Goal: Task Accomplishment & Management: Use online tool/utility

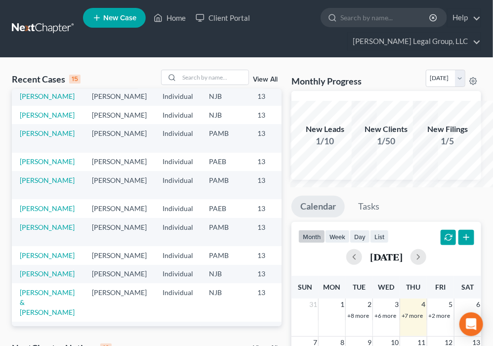
scroll to position [40, 0]
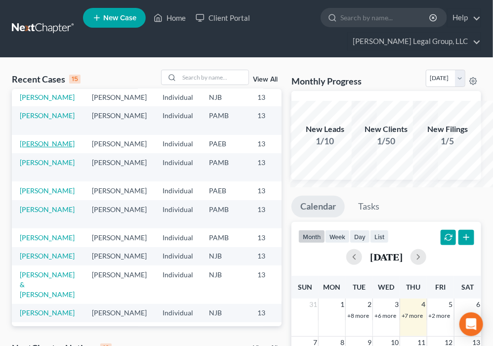
click at [49, 148] on link "[PERSON_NAME]" at bounding box center [47, 143] width 55 height 8
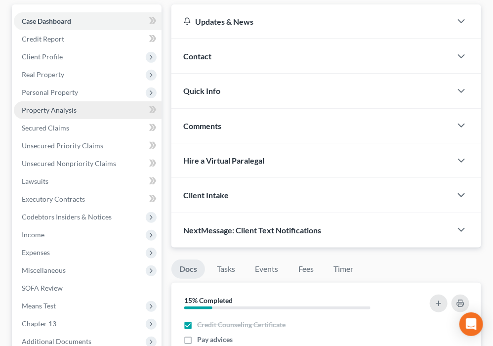
scroll to position [277, 0]
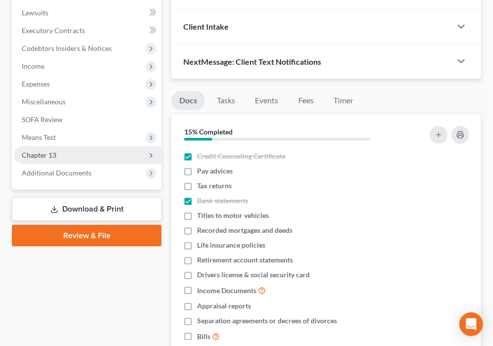
click at [79, 164] on span "Chapter 13" at bounding box center [88, 155] width 148 height 18
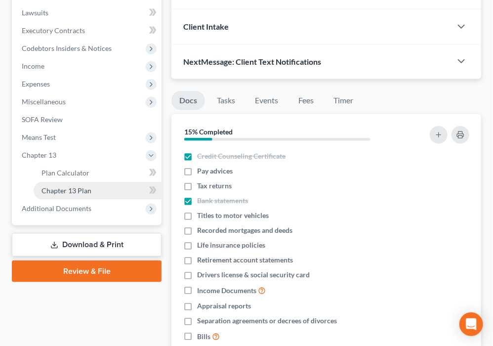
click at [100, 200] on link "Chapter 13 Plan" at bounding box center [98, 191] width 128 height 18
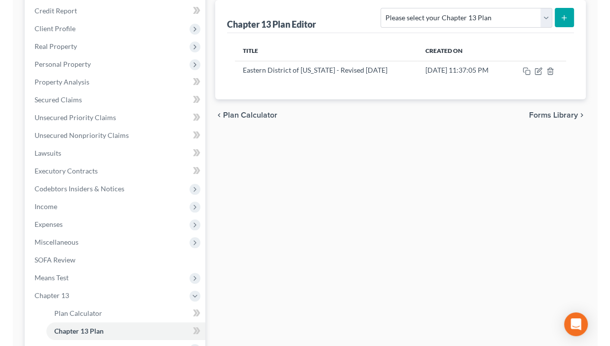
scroll to position [102, 0]
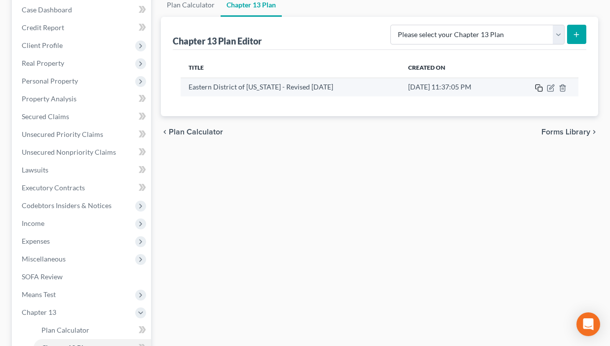
click at [498, 91] on rect "button" at bounding box center [540, 89] width 4 height 4
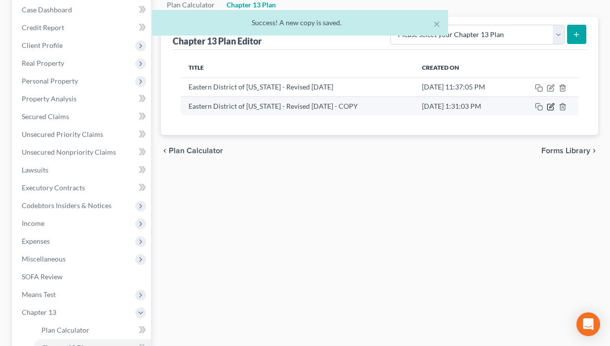
click at [498, 108] on icon "button" at bounding box center [552, 105] width 4 height 4
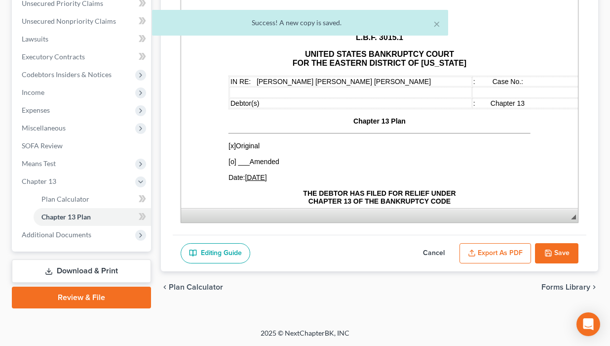
scroll to position [313, 0]
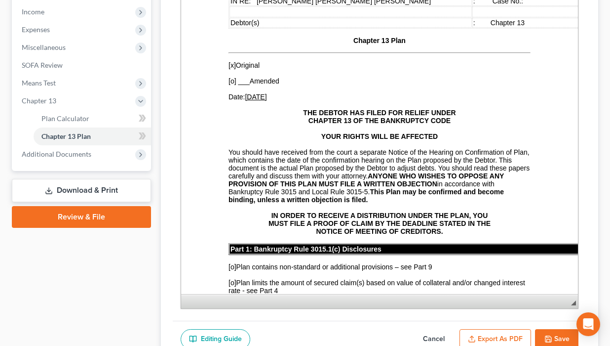
drag, startPoint x: 746, startPoint y: 79, endPoint x: 556, endPoint y: 264, distance: 265.1
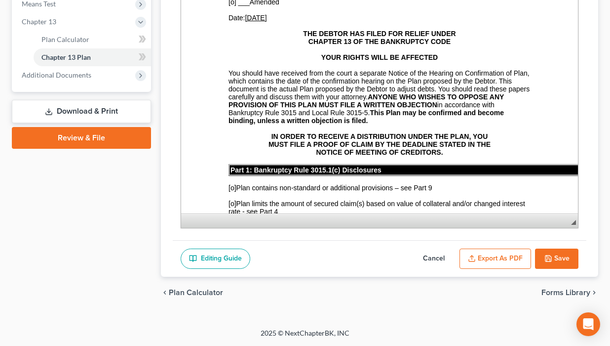
scroll to position [457, 0]
click at [412, 248] on button "Cancel" at bounding box center [433, 258] width 43 height 21
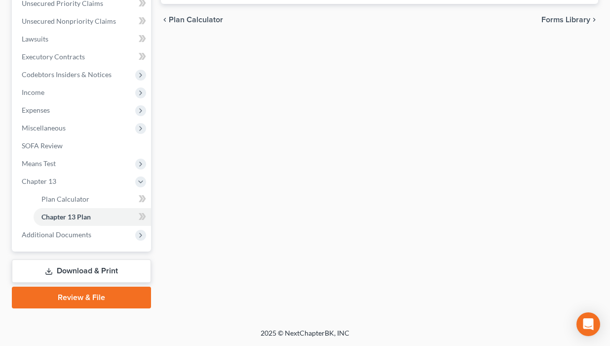
click at [483, 102] on div "Plan Calculator Chapter 13 Plan Chapter 13 Plan Editor Please select your Chapt…" at bounding box center [379, 85] width 447 height 446
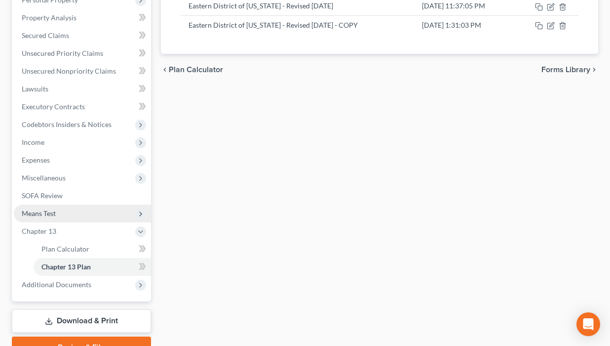
scroll to position [137, 0]
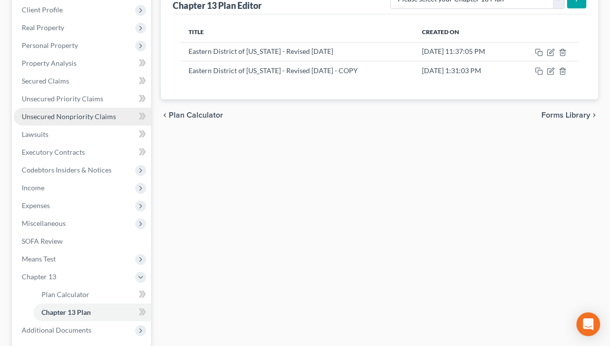
click at [73, 121] on span "Unsecured Nonpriority Claims" at bounding box center [69, 116] width 94 height 8
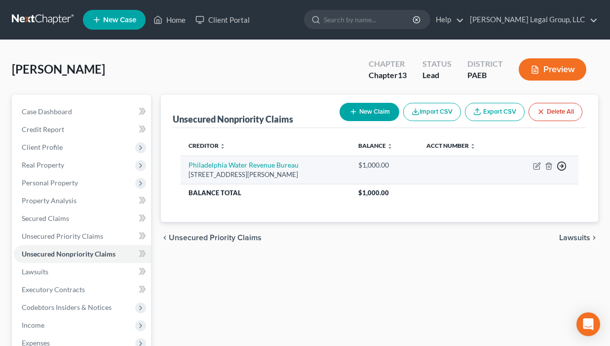
click at [498, 171] on icon "button" at bounding box center [562, 166] width 10 height 10
click at [492, 183] on link "Move to D" at bounding box center [496, 174] width 82 height 17
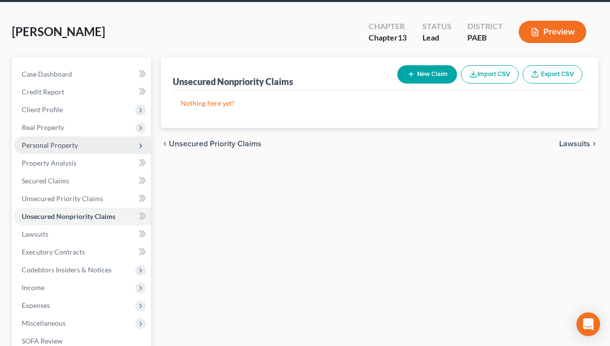
scroll to position [277, 0]
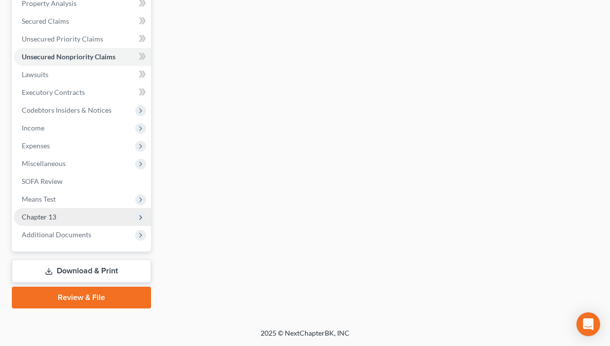
click at [85, 226] on span "Chapter 13" at bounding box center [82, 217] width 137 height 18
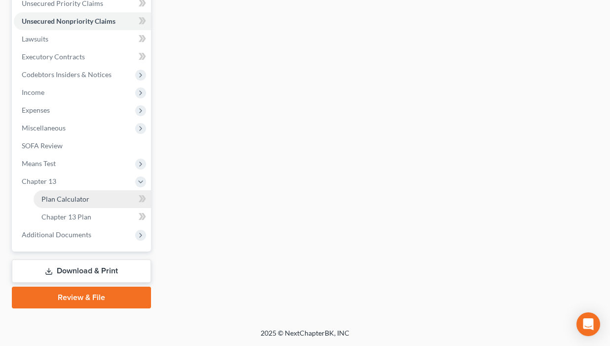
click at [94, 208] on link "Plan Calculator" at bounding box center [93, 199] width 118 height 18
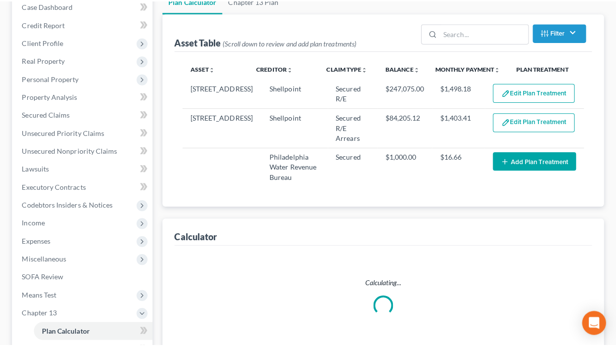
scroll to position [158, 0]
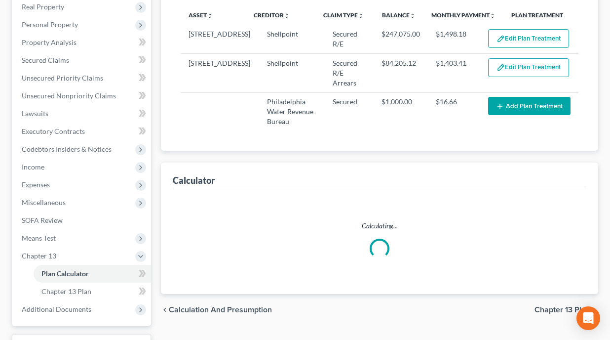
select select "59"
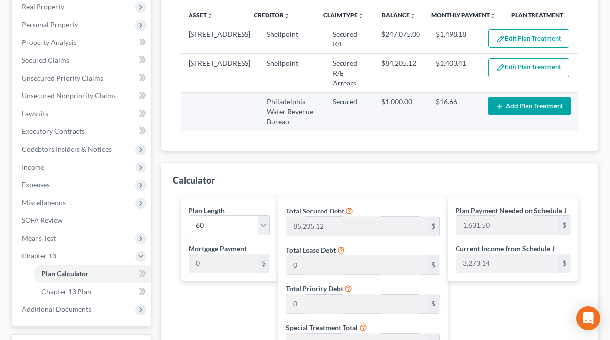
click at [498, 115] on button "Add Plan Treatment" at bounding box center [529, 106] width 82 height 18
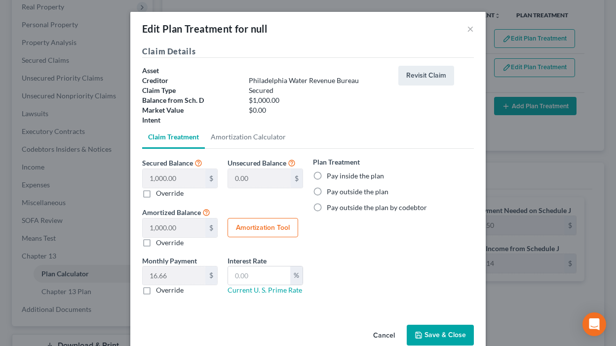
scroll to position [79, 0]
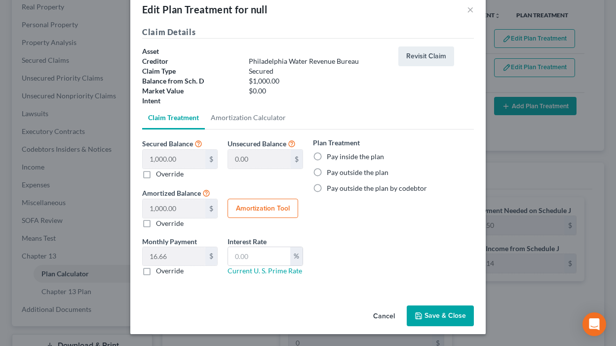
click at [327, 152] on label "Pay inside the plan" at bounding box center [355, 157] width 57 height 10
click at [331, 152] on input "Pay inside the plan" at bounding box center [334, 155] width 6 height 6
radio input "true"
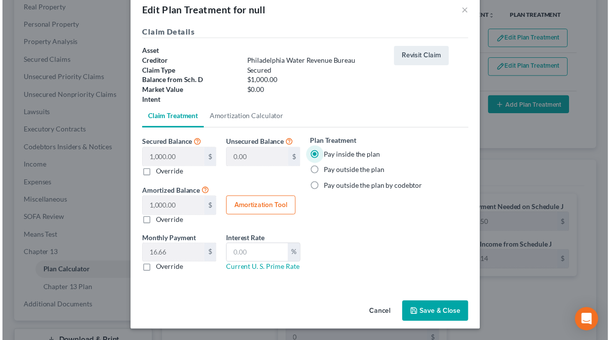
scroll to position [108, 0]
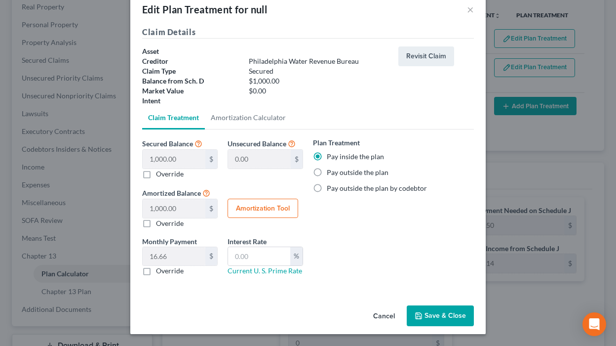
click at [468, 309] on button "Save & Close" at bounding box center [440, 315] width 67 height 21
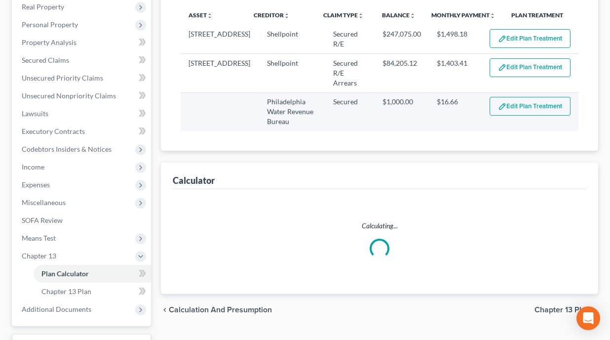
select select "59"
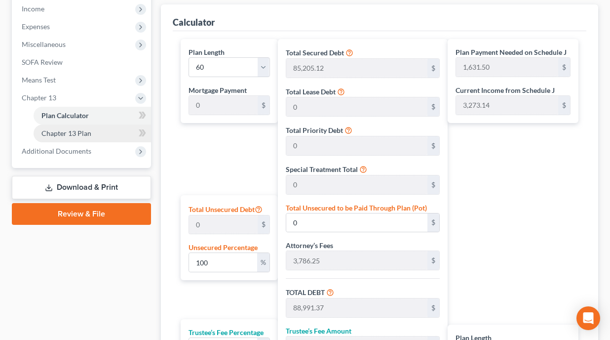
click at [81, 137] on span "Chapter 13 Plan" at bounding box center [66, 133] width 50 height 8
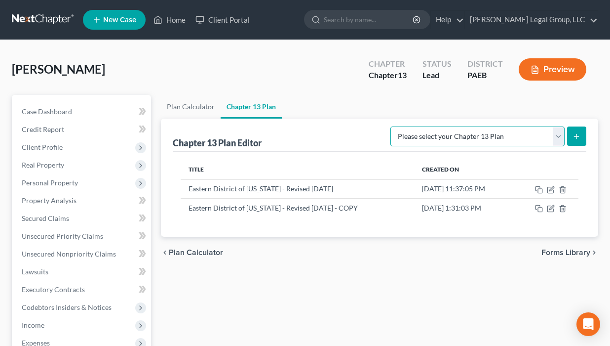
click at [498, 146] on select "Please select your Chapter 13 Plan Eastern District of [US_STATE] - Effective […" at bounding box center [478, 136] width 174 height 20
select select "2"
click at [391, 146] on select "Please select your Chapter 13 Plan Eastern District of [US_STATE] - Effective […" at bounding box center [478, 136] width 174 height 20
click at [498, 140] on icon "submit" at bounding box center [577, 136] width 8 height 8
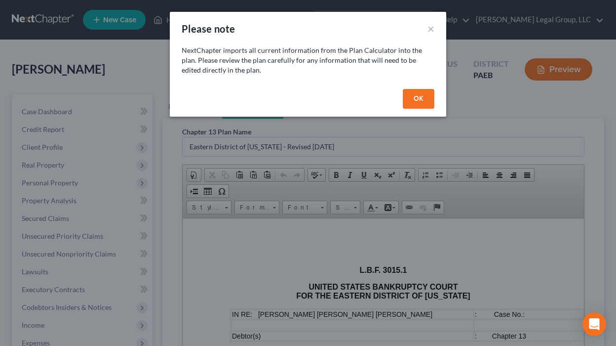
click at [435, 109] on button "OK" at bounding box center [419, 99] width 32 height 20
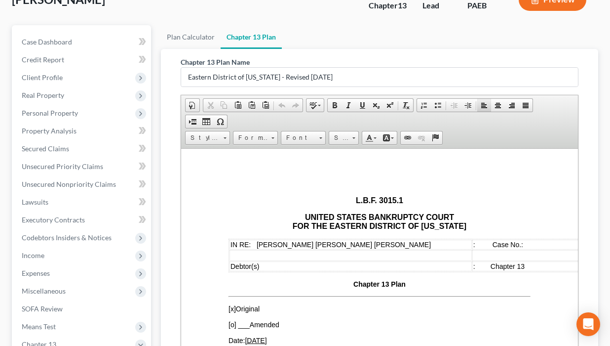
scroll to position [277, 0]
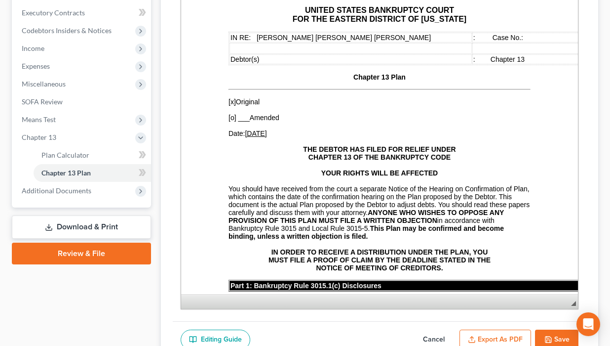
drag, startPoint x: 748, startPoint y: 153, endPoint x: 561, endPoint y: 269, distance: 220.5
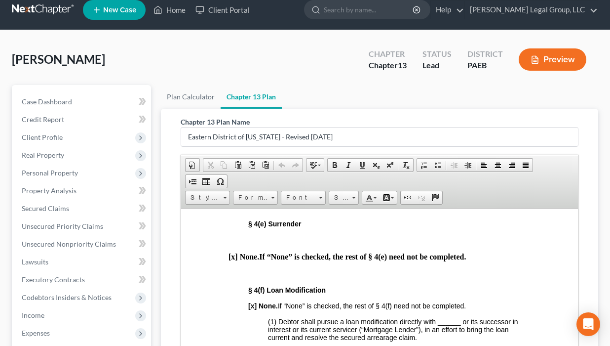
scroll to position [0, 0]
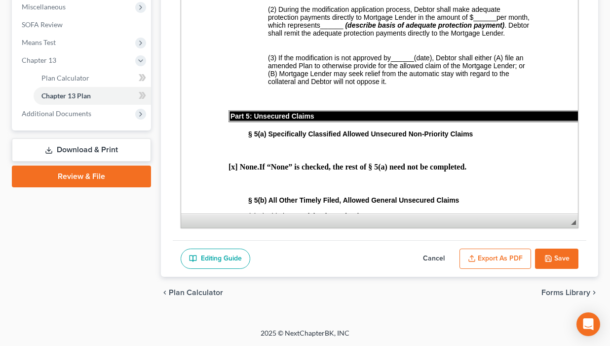
click at [412, 248] on button "Cancel" at bounding box center [433, 258] width 43 height 21
select select "2"
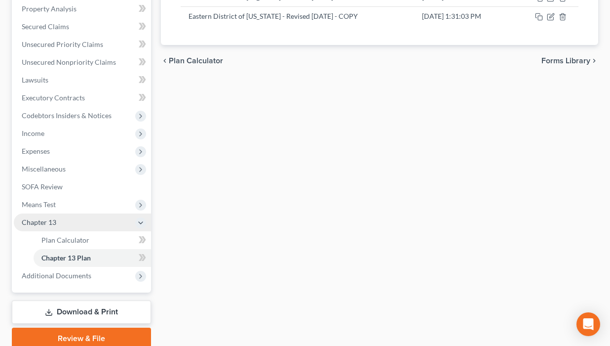
scroll to position [177, 0]
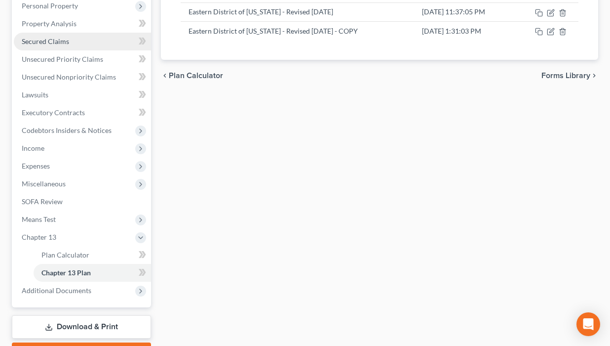
click at [69, 45] on span "Secured Claims" at bounding box center [45, 41] width 47 height 8
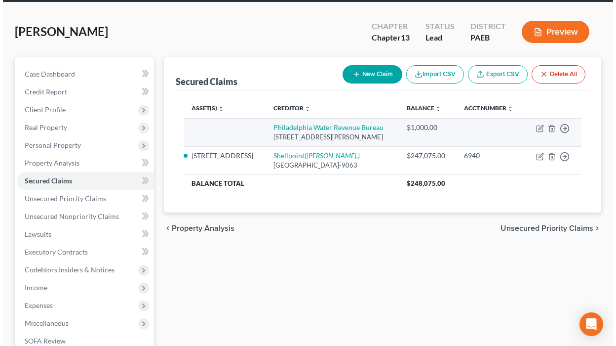
scroll to position [79, 0]
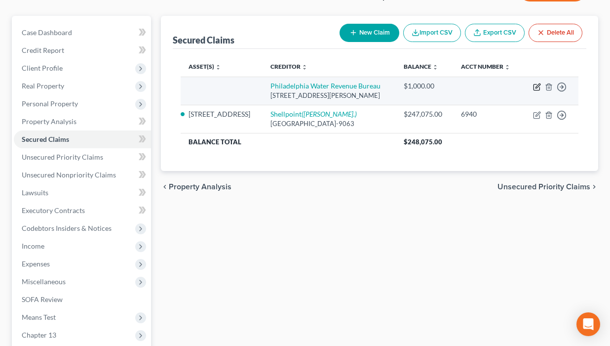
click at [498, 91] on icon "button" at bounding box center [537, 87] width 8 height 8
select select "39"
select select "0"
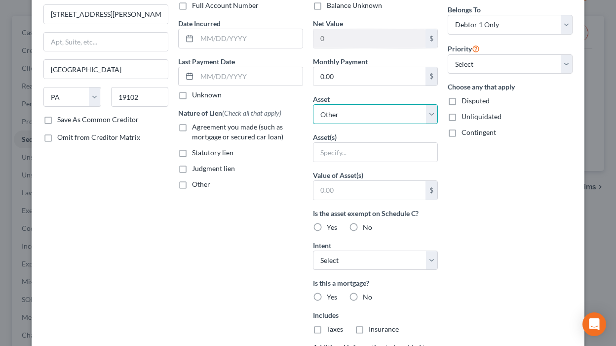
click at [433, 124] on select "Select Other Multiple Assets 2019 Nissan Rogue - $11879.0 [STREET_ADDRESS] - $3…" at bounding box center [375, 114] width 125 height 20
select select "3"
click at [313, 124] on select "Select Other Multiple Assets 2019 Nissan Rogue - $11879.0 [STREET_ADDRESS] - $3…" at bounding box center [375, 114] width 125 height 20
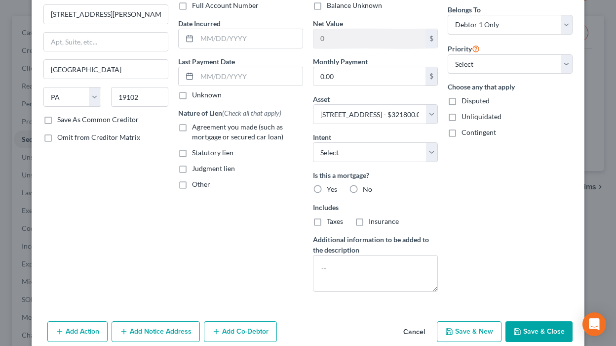
click at [363, 194] on label "No" at bounding box center [367, 189] width 9 height 10
click at [367, 191] on input "No" at bounding box center [370, 187] width 6 height 6
radio input "true"
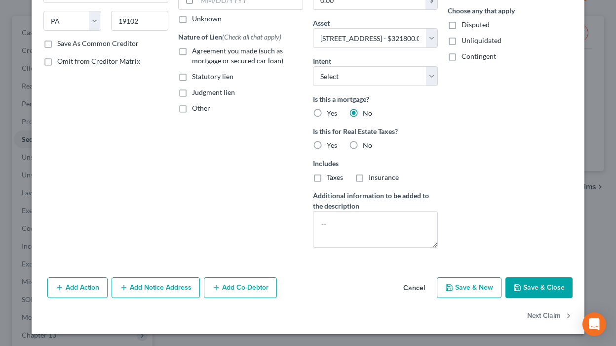
scroll to position [198, 0]
click at [364, 150] on label "No" at bounding box center [367, 145] width 9 height 10
click at [367, 147] on input "No" at bounding box center [370, 143] width 6 height 6
radio input "true"
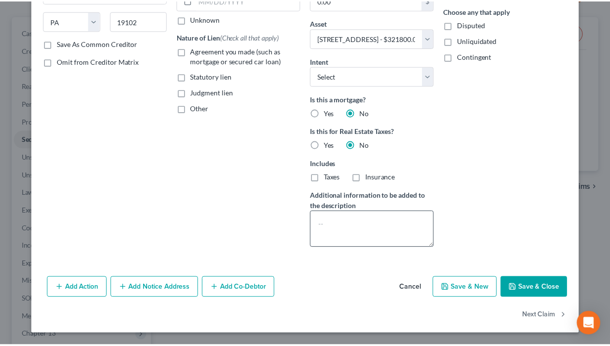
scroll to position [276, 0]
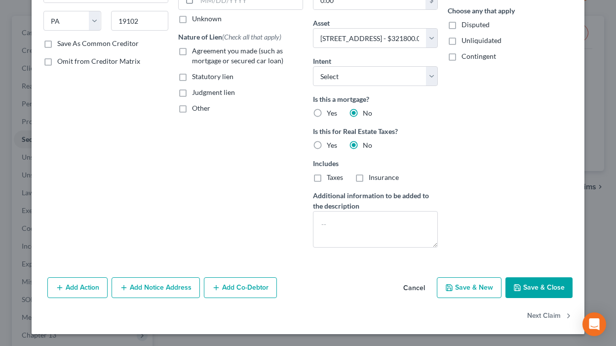
click at [498, 277] on button "Save & Close" at bounding box center [539, 287] width 67 height 21
select select
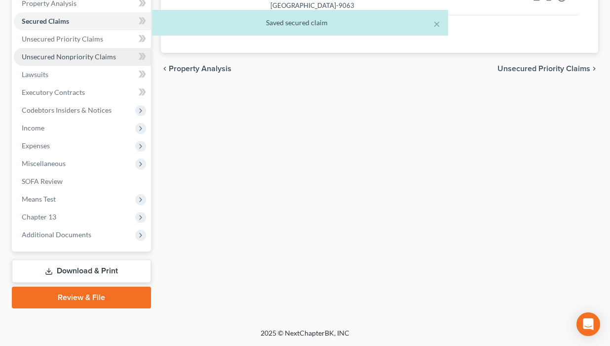
scroll to position [237, 0]
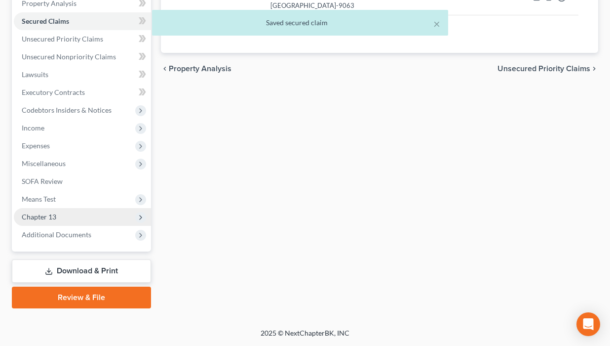
click at [56, 221] on span "Chapter 13" at bounding box center [39, 216] width 35 height 8
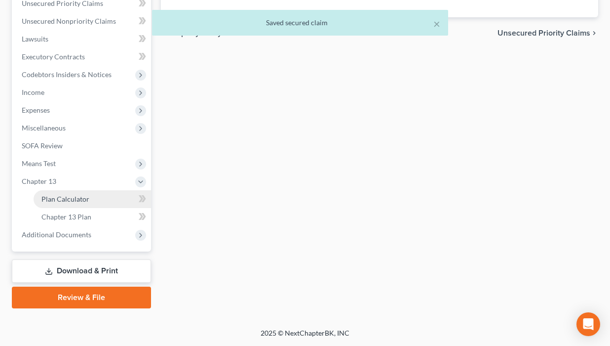
click at [80, 203] on span "Plan Calculator" at bounding box center [65, 199] width 48 height 8
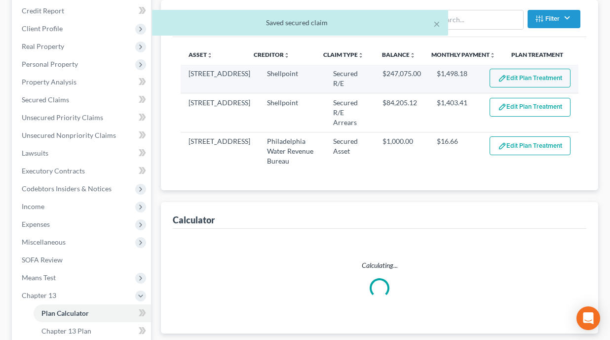
select select "59"
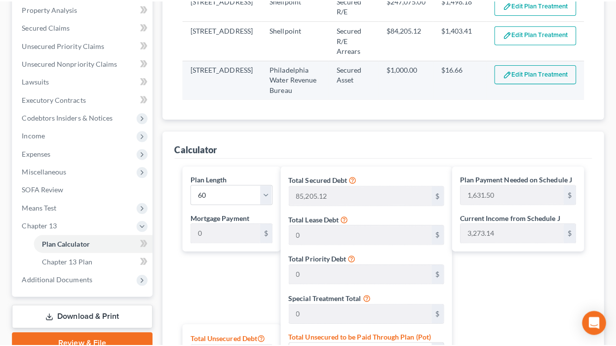
scroll to position [198, 0]
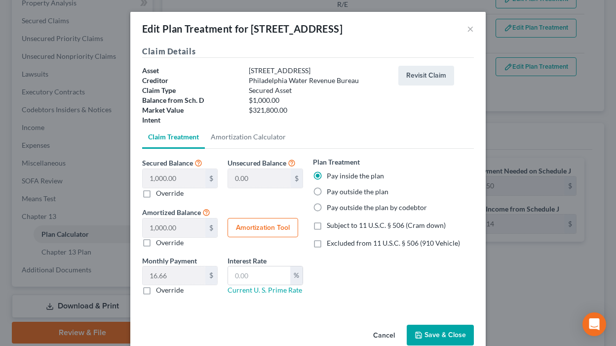
click at [327, 230] on label "Subject to 11 U.S.C. § 506 (Cram down)" at bounding box center [386, 225] width 119 height 10
click at [331, 227] on input "Subject to 11 U.S.C. § 506 (Cram down)" at bounding box center [334, 223] width 6 height 6
checkbox input "true"
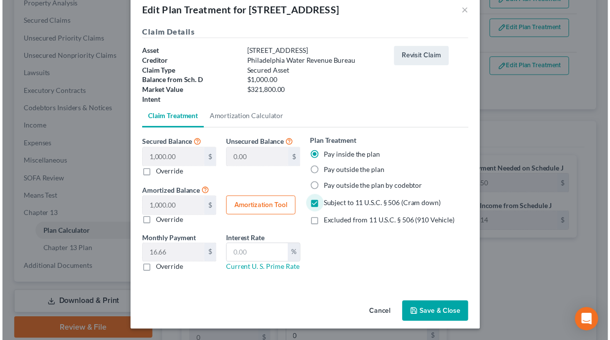
scroll to position [108, 0]
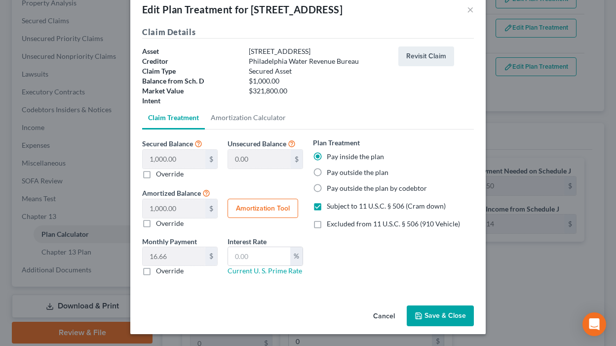
click at [472, 305] on button "Save & Close" at bounding box center [440, 315] width 67 height 21
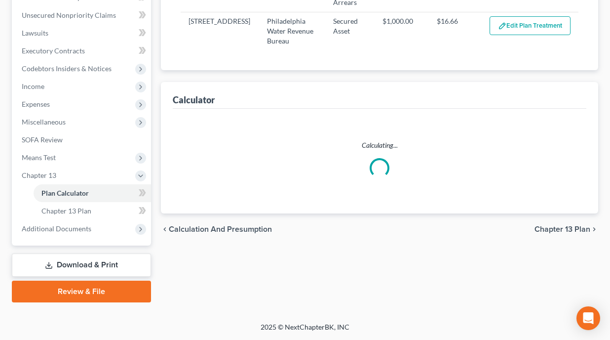
select select "59"
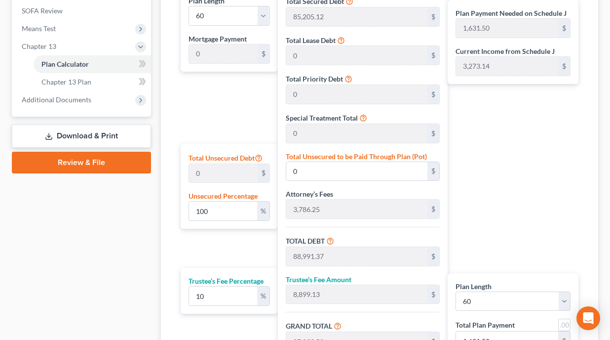
scroll to position [395, 0]
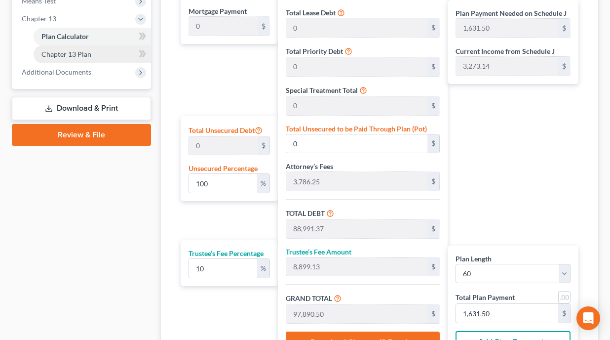
click at [91, 58] on span "Chapter 13 Plan" at bounding box center [66, 54] width 50 height 8
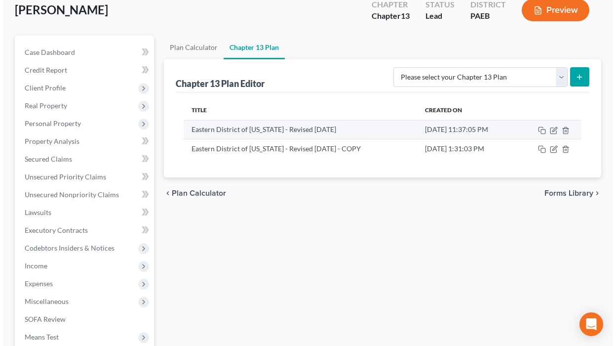
scroll to position [40, 0]
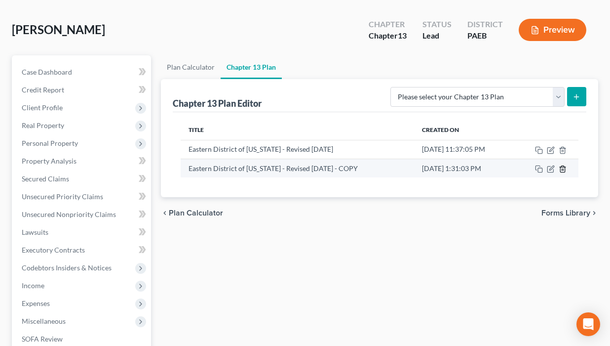
click at [498, 172] on icon "button" at bounding box center [563, 168] width 4 height 6
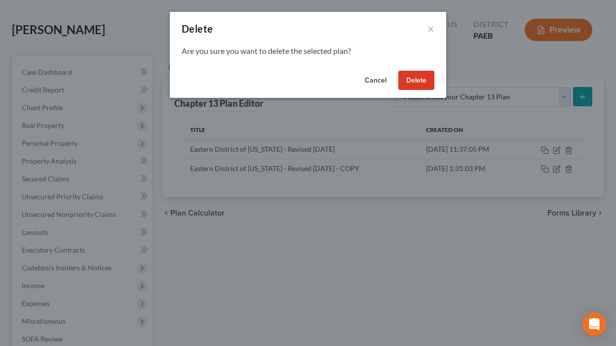
click at [435, 90] on button "Delete" at bounding box center [417, 81] width 36 height 20
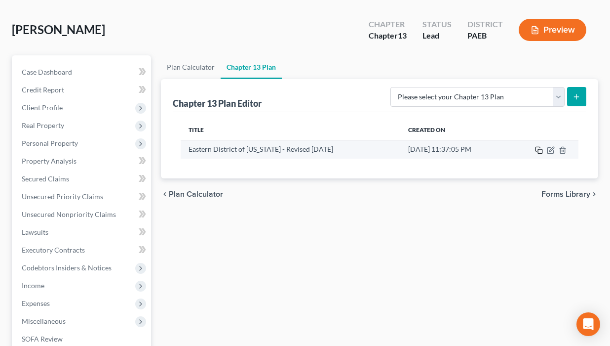
click at [498, 154] on icon "button" at bounding box center [539, 150] width 8 height 8
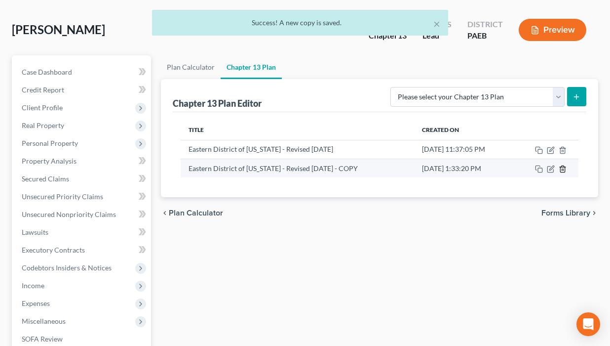
click at [498, 172] on icon "button" at bounding box center [563, 168] width 4 height 6
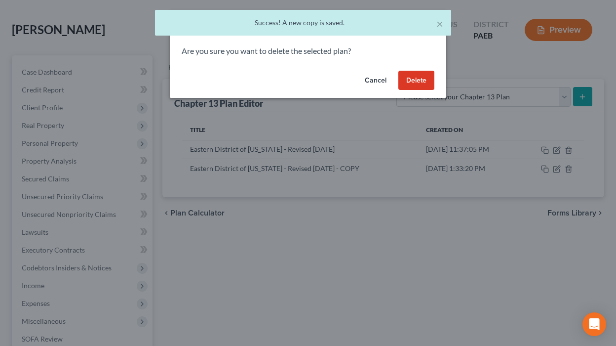
click at [435, 90] on button "Delete" at bounding box center [417, 81] width 36 height 20
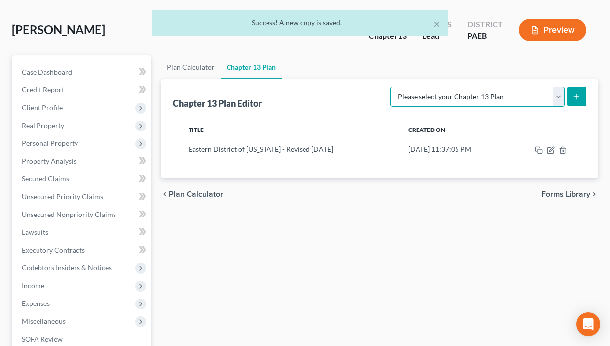
click at [498, 107] on select "Please select your Chapter 13 Plan Eastern District of [US_STATE] - Effective […" at bounding box center [478, 97] width 174 height 20
select select "2"
click at [391, 107] on select "Please select your Chapter 13 Plan Eastern District of [US_STATE] - Effective […" at bounding box center [478, 97] width 174 height 20
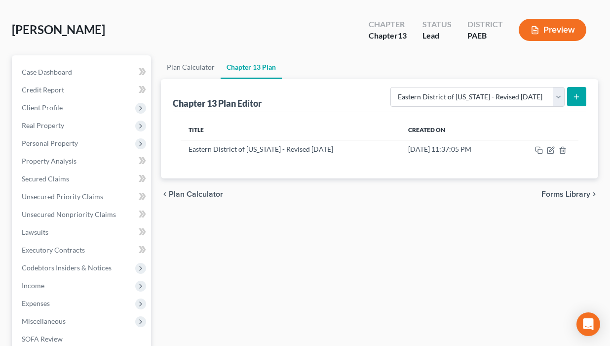
click at [498, 106] on button "submit" at bounding box center [577, 96] width 19 height 19
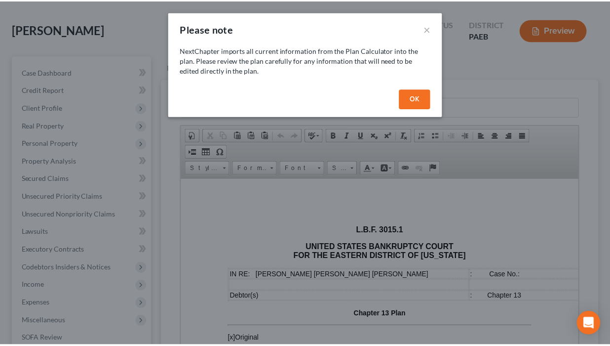
scroll to position [0, 0]
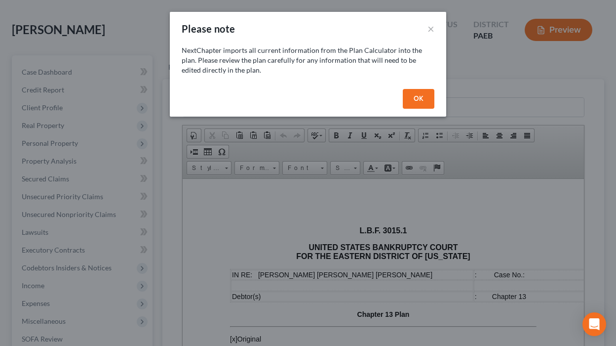
click at [435, 109] on button "OK" at bounding box center [419, 99] width 32 height 20
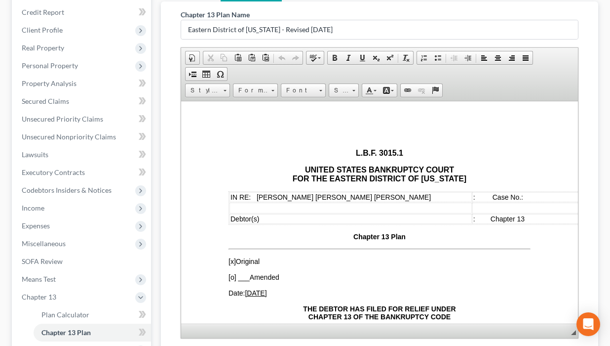
scroll to position [277, 0]
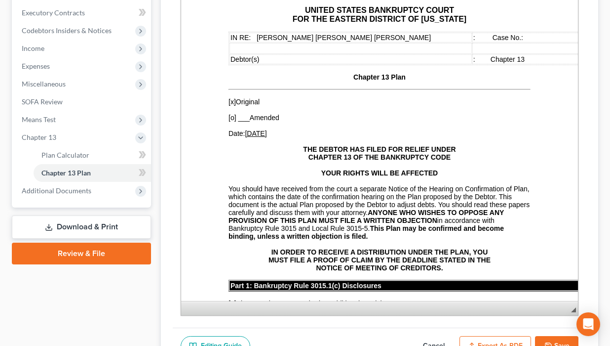
drag, startPoint x: 567, startPoint y: 212, endPoint x: 577, endPoint y: 289, distance: 78.2
click at [498, 320] on body "Home New Case Client Portal [PERSON_NAME] Legal Group, LLC [EMAIL_ADDRESS][DOMA…" at bounding box center [305, 78] width 610 height 710
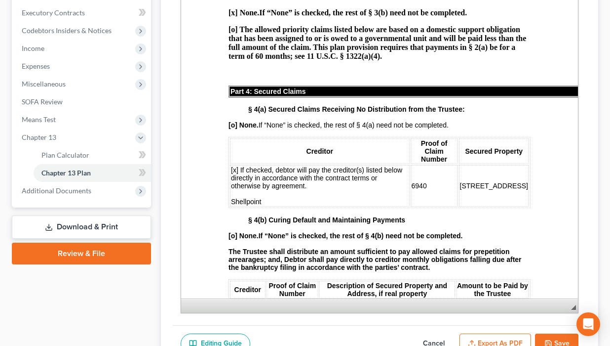
scroll to position [988, 0]
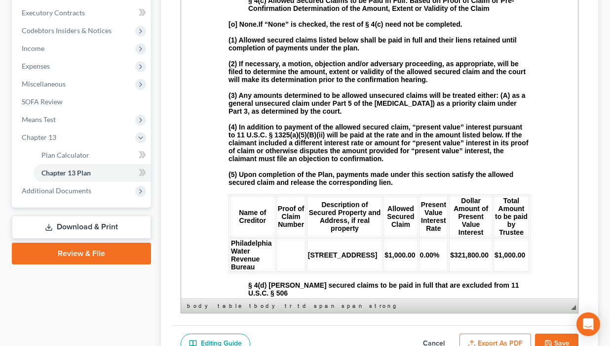
scroll to position [1383, 0]
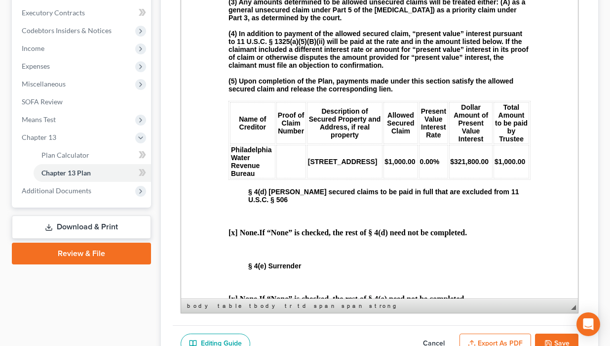
scroll to position [1462, 0]
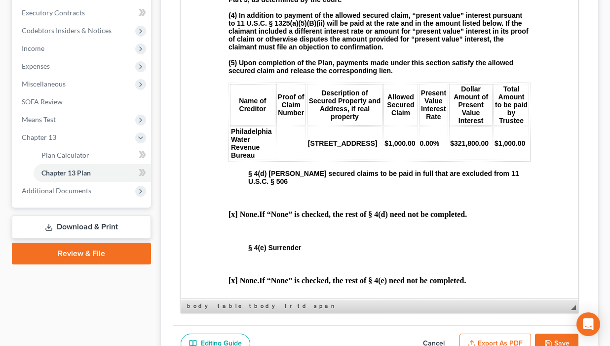
drag, startPoint x: 403, startPoint y: 90, endPoint x: 360, endPoint y: 87, distance: 43.6
drag, startPoint x: 403, startPoint y: 89, endPoint x: 338, endPoint y: 85, distance: 64.3
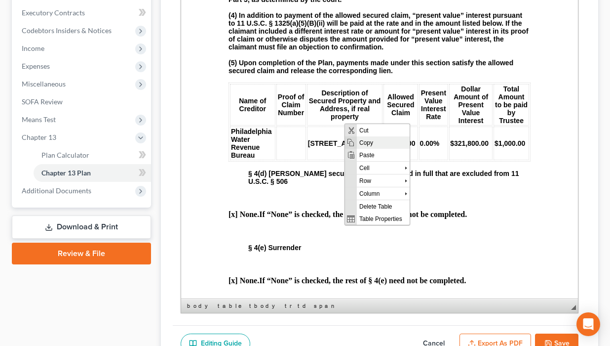
click at [365, 143] on span "Copy" at bounding box center [383, 142] width 53 height 12
copy td "[STREET_ADDRESS]"
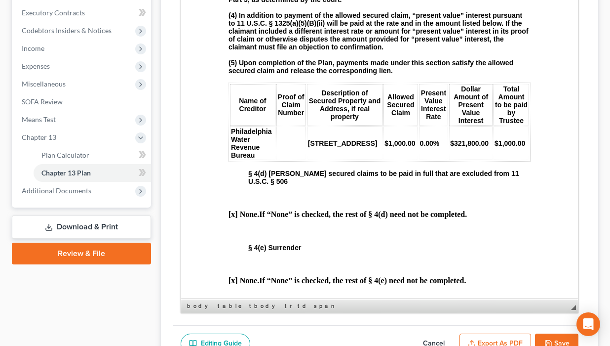
drag, startPoint x: 406, startPoint y: 91, endPoint x: 319, endPoint y: 81, distance: 87.4
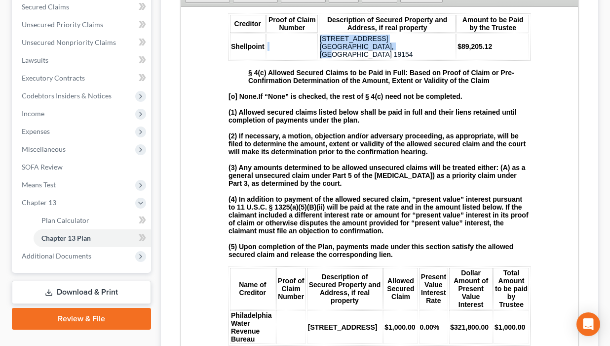
scroll to position [198, 0]
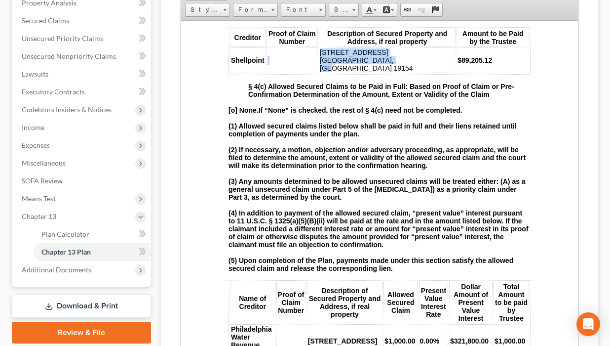
drag, startPoint x: 506, startPoint y: 140, endPoint x: 471, endPoint y: 131, distance: 36.1
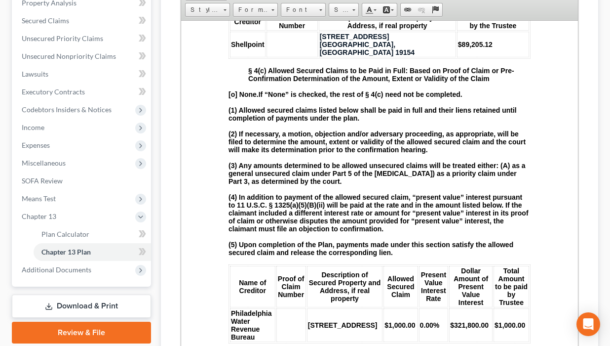
drag, startPoint x: 263, startPoint y: 154, endPoint x: 238, endPoint y: 144, distance: 26.9
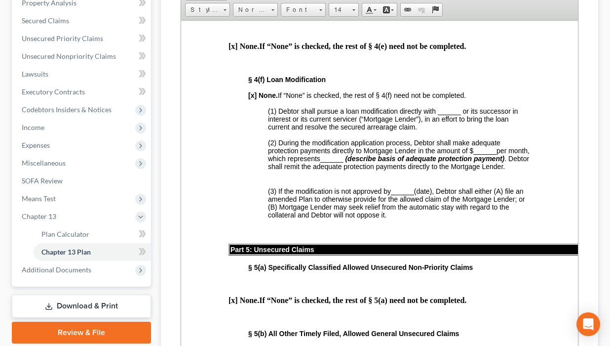
scroll to position [1778, 0]
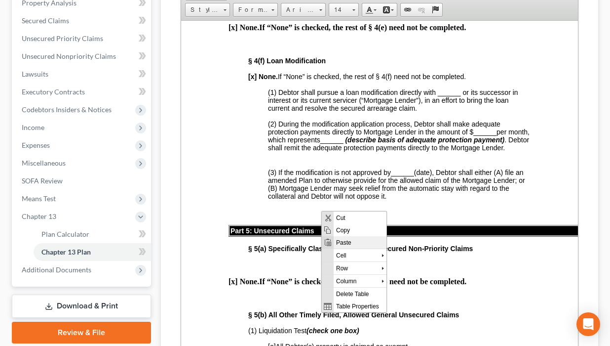
click at [352, 241] on span "Paste" at bounding box center [359, 242] width 53 height 12
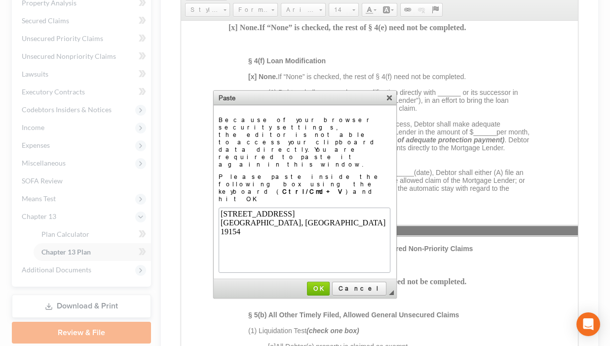
scroll to position [0, 0]
click at [330, 282] on link "OK" at bounding box center [318, 289] width 23 height 14
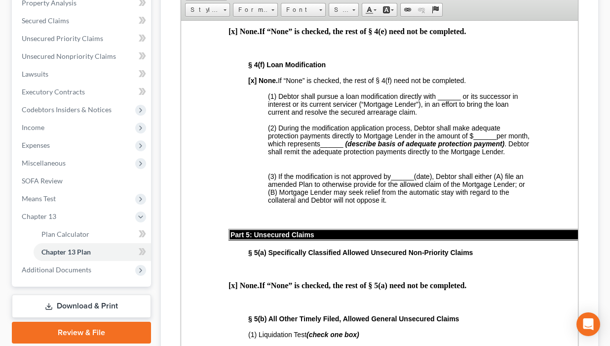
drag, startPoint x: 353, startPoint y: 177, endPoint x: 307, endPoint y: 149, distance: 53.5
click at [359, 17] on link "Size" at bounding box center [344, 10] width 30 height 14
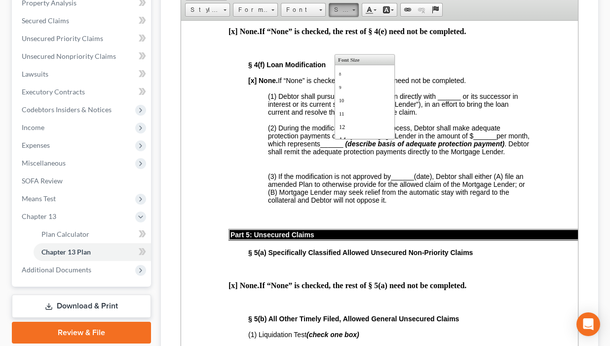
scroll to position [13, 0]
click at [377, 132] on link "14" at bounding box center [364, 126] width 56 height 13
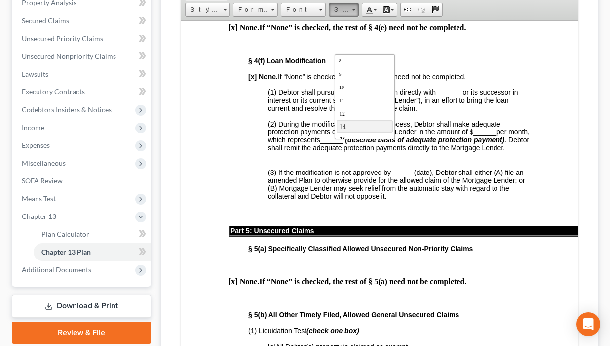
scroll to position [0, 0]
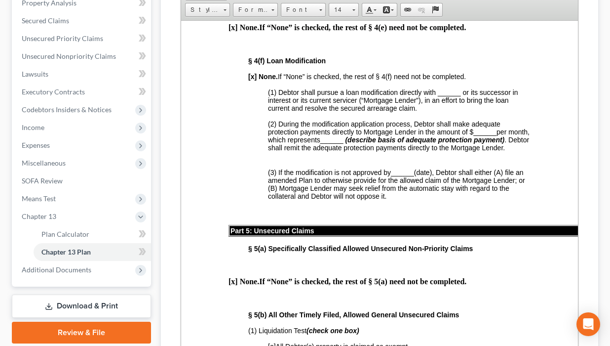
drag, startPoint x: 469, startPoint y: 177, endPoint x: 436, endPoint y: 178, distance: 33.6
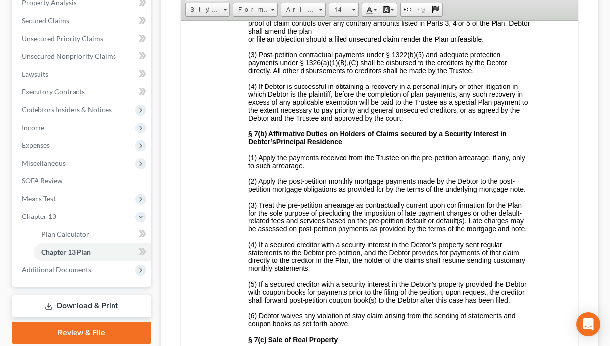
scroll to position [2410, 0]
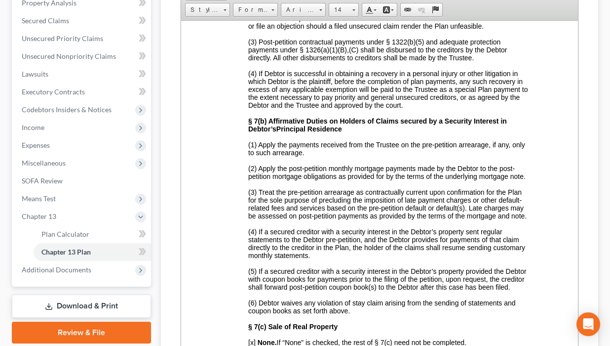
drag, startPoint x: 446, startPoint y: 133, endPoint x: 416, endPoint y: 130, distance: 29.2
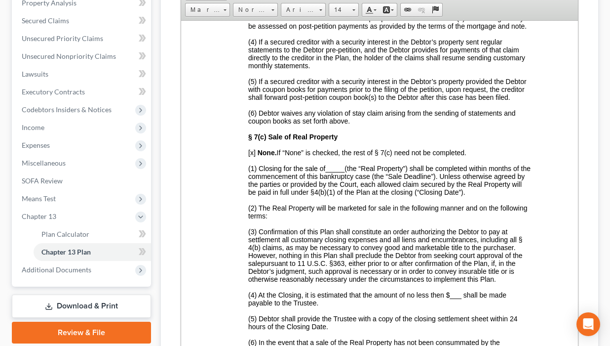
scroll to position [2647, 0]
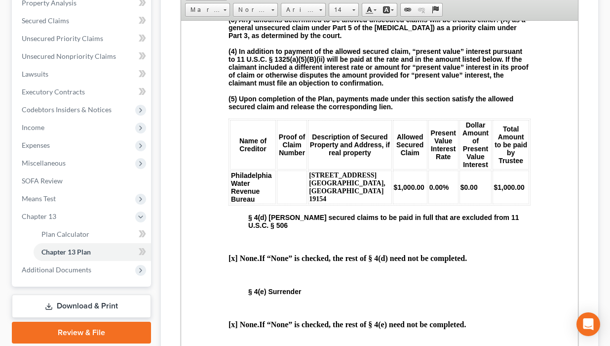
scroll to position [1502, 0]
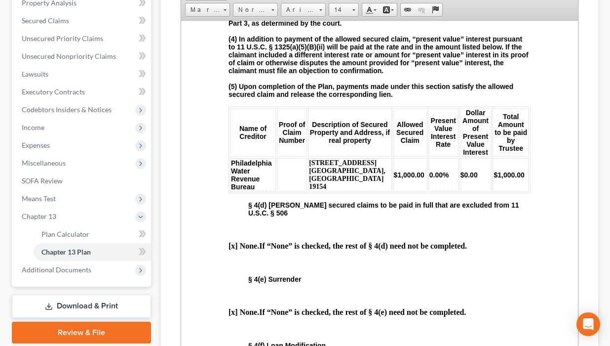
drag, startPoint x: 473, startPoint y: 126, endPoint x: 442, endPoint y: 126, distance: 31.6
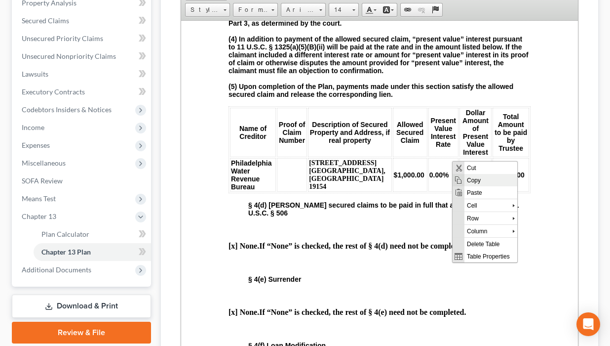
click at [475, 178] on span "Copy" at bounding box center [490, 179] width 53 height 12
copy strong "89,205.12"
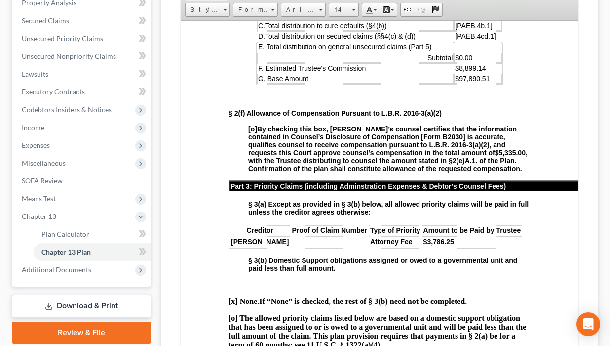
scroll to position [830, 0]
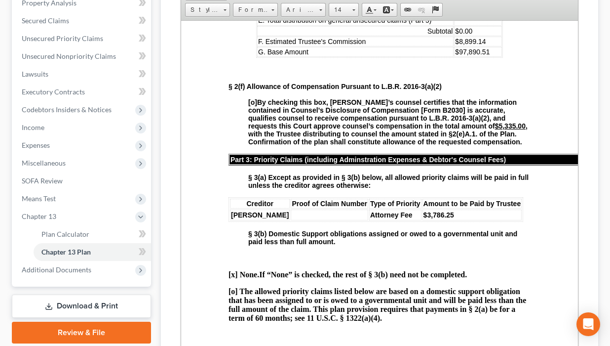
drag, startPoint x: 476, startPoint y: 97, endPoint x: 445, endPoint y: 97, distance: 31.1
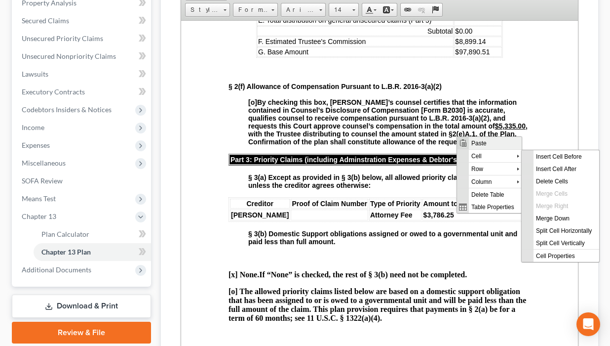
scroll to position [0, 0]
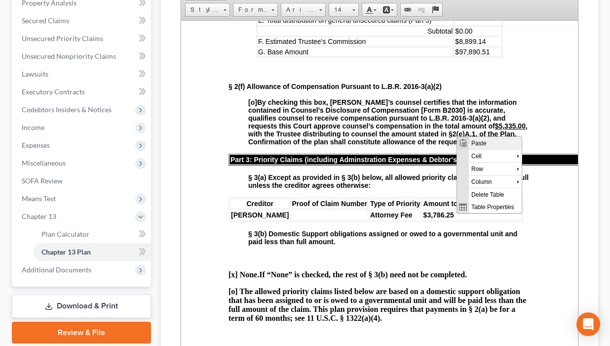
click at [480, 144] on span "Paste" at bounding box center [495, 142] width 53 height 12
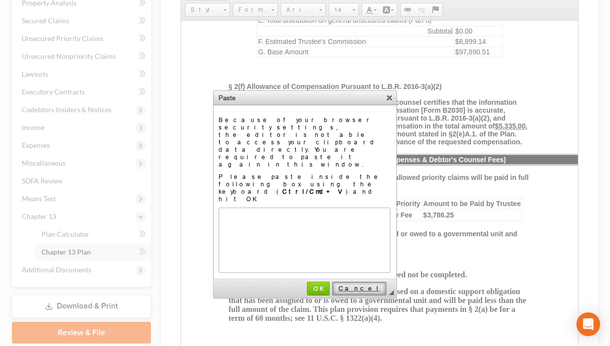
click at [374, 284] on span "Cancel" at bounding box center [359, 287] width 52 height 7
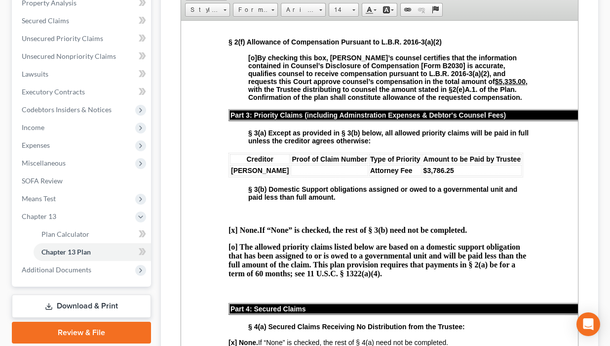
scroll to position [830, 0]
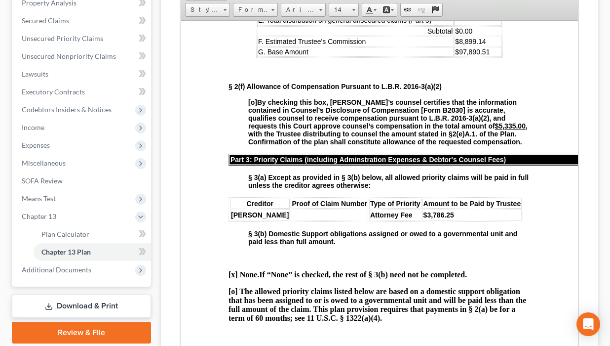
click at [488, 14] on td "[PAEB.4cd.1]" at bounding box center [478, 9] width 48 height 10
click at [475, 25] on td at bounding box center [481, 19] width 42 height 11
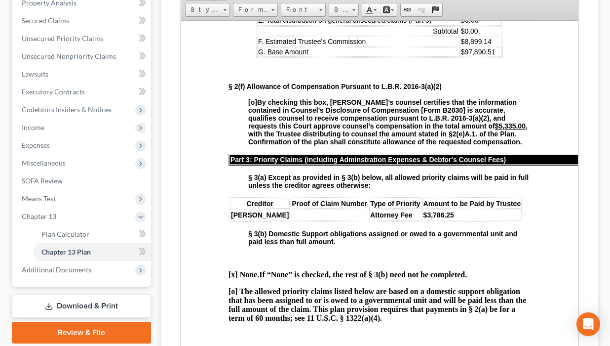
click at [486, 36] on td "$0.00" at bounding box center [481, 31] width 42 height 10
drag, startPoint x: 486, startPoint y: 154, endPoint x: 456, endPoint y: 157, distance: 29.8
click at [461, 55] on span "$97,890.51" at bounding box center [478, 51] width 35 height 8
drag, startPoint x: 479, startPoint y: 142, endPoint x: 452, endPoint y: 143, distance: 27.2
click at [456, 46] on td "$8,899.14" at bounding box center [479, 41] width 46 height 10
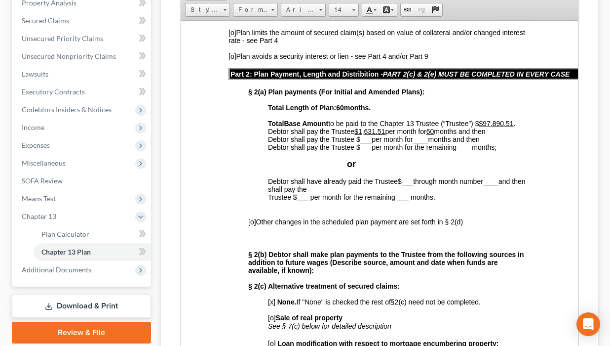
scroll to position [356, 0]
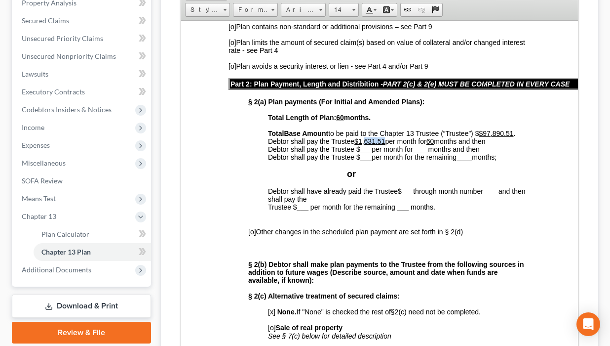
drag, startPoint x: 386, startPoint y: 197, endPoint x: 367, endPoint y: 194, distance: 19.1
click at [367, 145] on u "$1,631.51" at bounding box center [370, 141] width 31 height 8
click at [479, 137] on u "$97,890.51" at bounding box center [496, 133] width 35 height 8
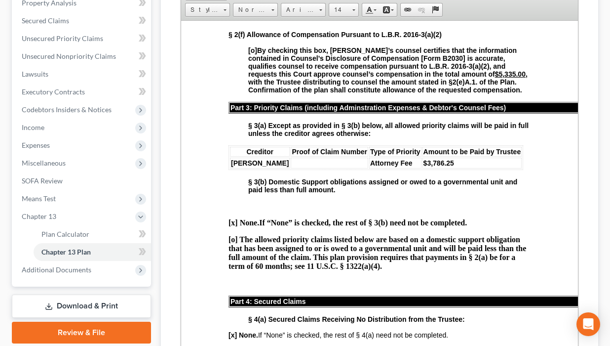
scroll to position [909, 0]
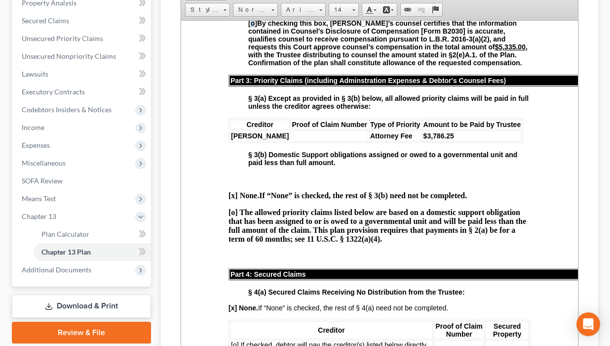
click at [251, 27] on span "[o]" at bounding box center [252, 23] width 9 height 8
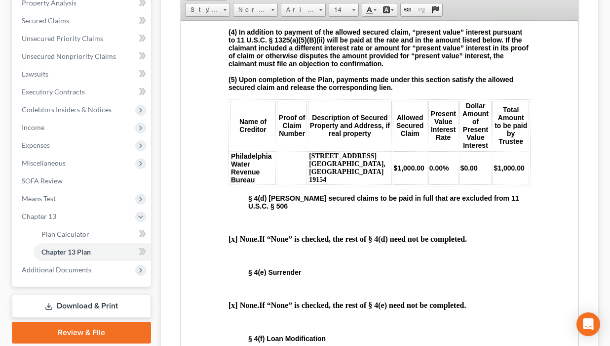
scroll to position [1541, 0]
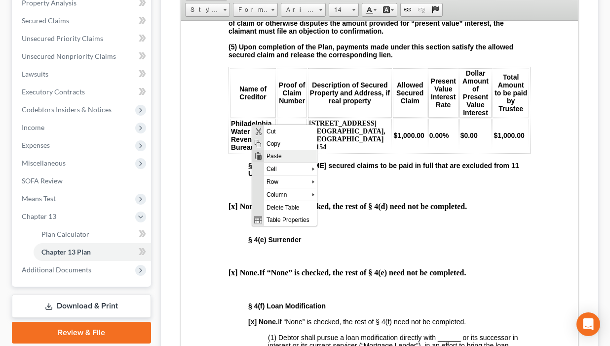
click at [278, 153] on span "Paste" at bounding box center [290, 155] width 53 height 12
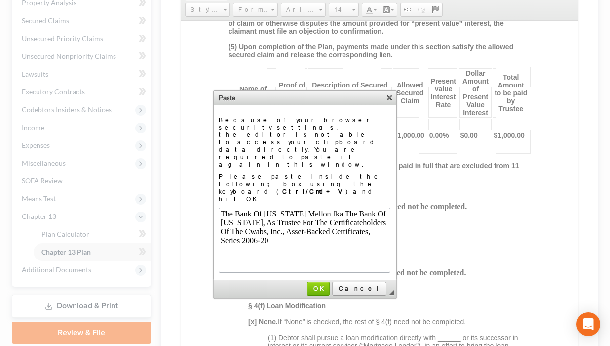
scroll to position [0, 0]
click at [329, 284] on span "OK" at bounding box center [319, 287] width 22 height 7
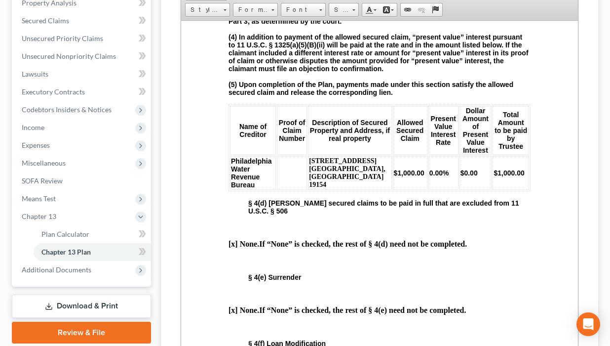
drag, startPoint x: 341, startPoint y: 158, endPoint x: 229, endPoint y: 100, distance: 126.4
click at [349, 16] on span "Size" at bounding box center [339, 9] width 20 height 13
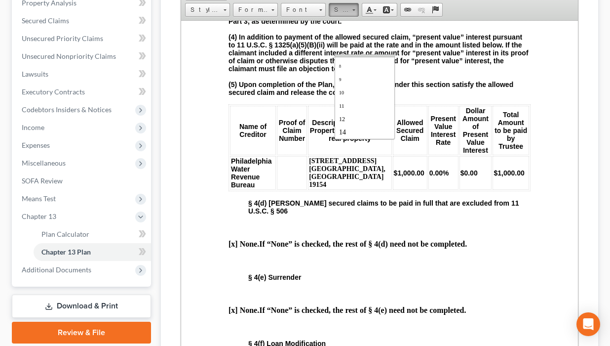
scroll to position [16, 0]
click at [380, 130] on link "14" at bounding box center [364, 124] width 56 height 13
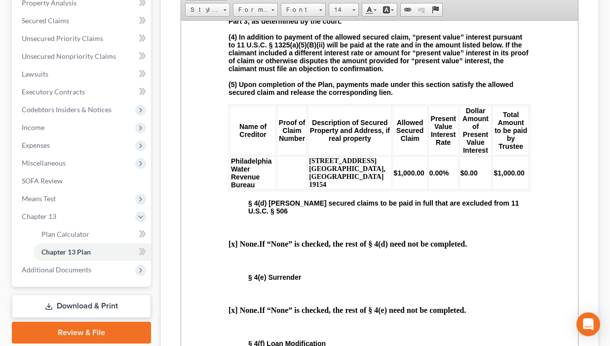
scroll to position [0, 0]
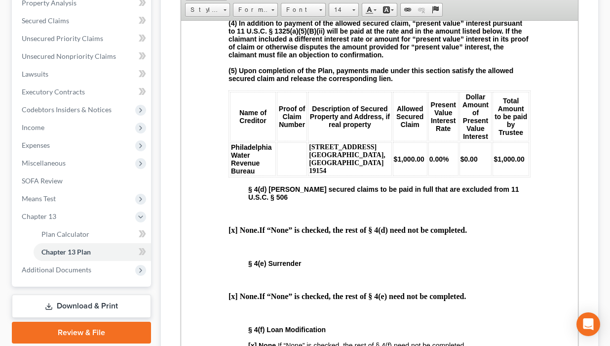
click at [355, 159] on body "L.B.F. 3015.1 UNITED STATES BANKRUPTCY COURT FOR THE EASTERN DISTRICT OF [US_ST…" at bounding box center [380, 248] width 302 height 3443
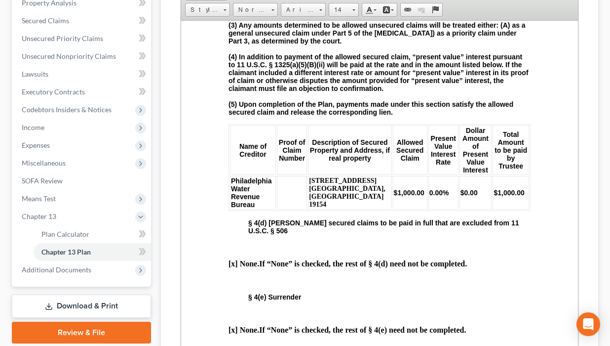
scroll to position [1462, 0]
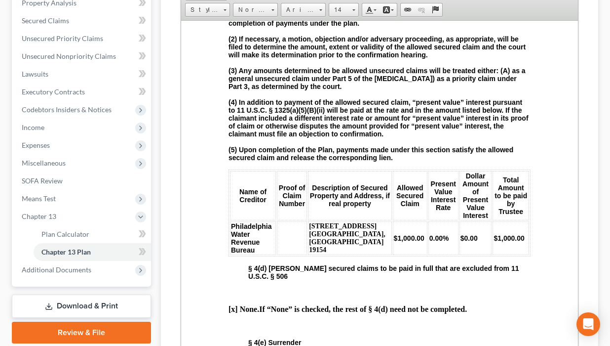
drag, startPoint x: 246, startPoint y: 202, endPoint x: 230, endPoint y: 173, distance: 32.5
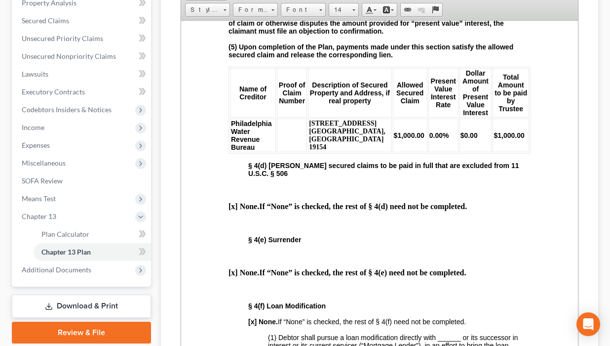
scroll to position [1541, 0]
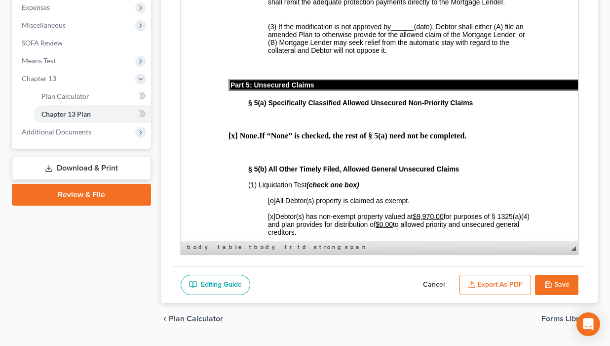
scroll to position [395, 0]
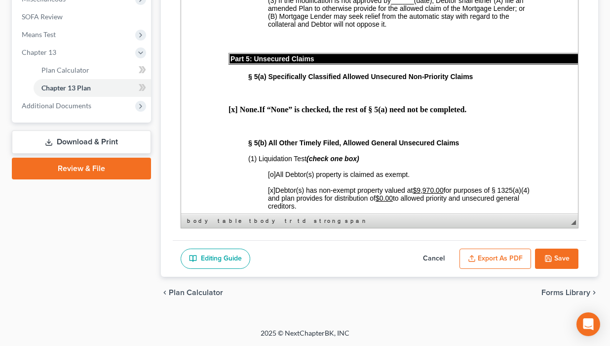
click at [498, 269] on button "Save" at bounding box center [556, 258] width 43 height 21
select select "2"
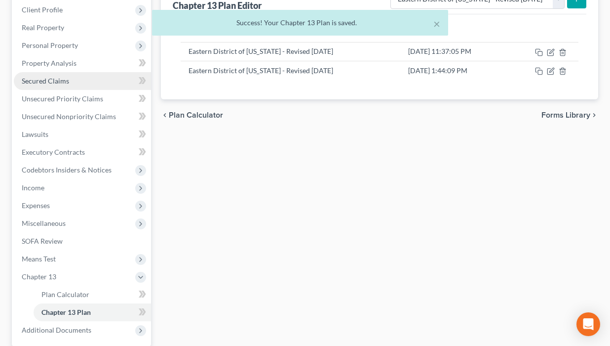
click at [89, 90] on link "Secured Claims" at bounding box center [82, 81] width 137 height 18
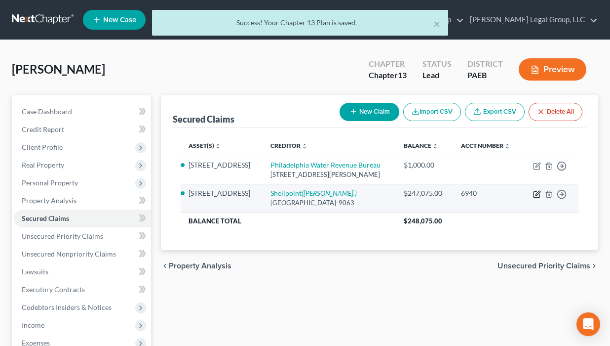
click at [498, 195] on icon "button" at bounding box center [538, 193] width 4 height 4
select select "45"
select select "0"
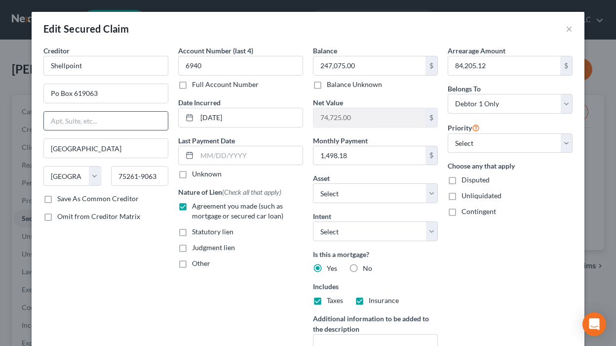
click at [94, 130] on input "text" at bounding box center [106, 121] width 124 height 19
type input "PO Box 619063"
click at [61, 103] on input "Po Box 619063" at bounding box center [106, 93] width 124 height 19
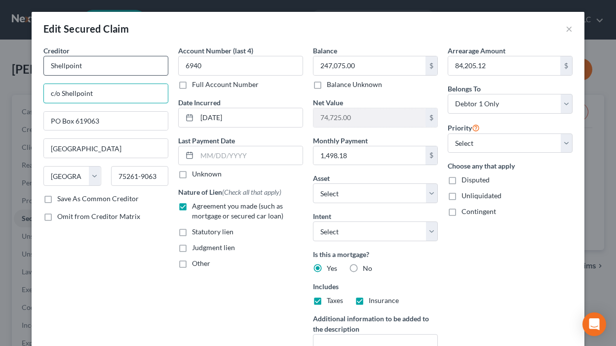
type input "c/o Shellpoint"
click at [56, 76] on input "Shellpoint" at bounding box center [105, 66] width 125 height 20
paste input "The Bank Of [US_STATE] Mellon fka The Bank Of [US_STATE], As Trustee For The Ce…"
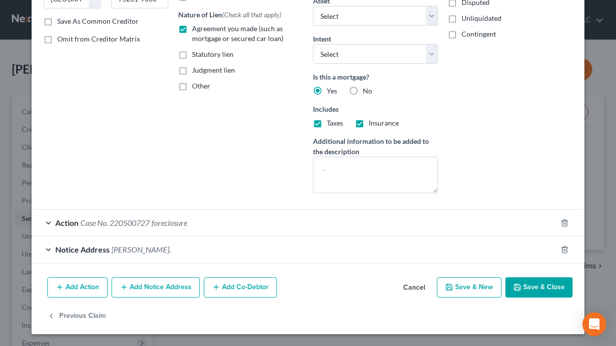
scroll to position [277, 0]
type input "The Bank Of [US_STATE] Mellon fka The Bank Of [US_STATE], As Trustee For The Ce…"
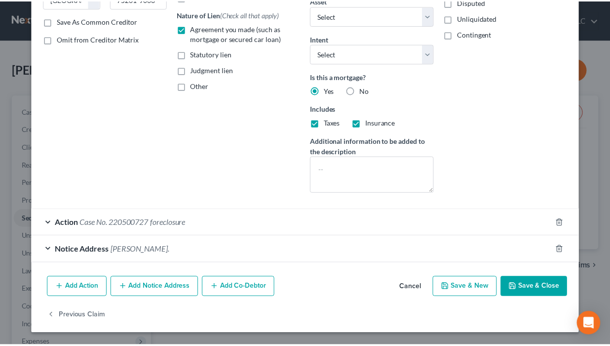
scroll to position [0, 0]
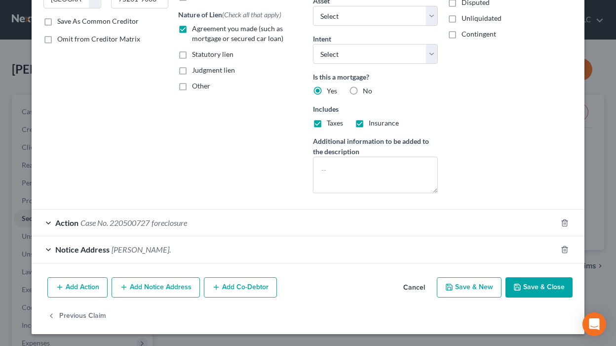
click at [498, 298] on button "Save & Close" at bounding box center [539, 287] width 67 height 21
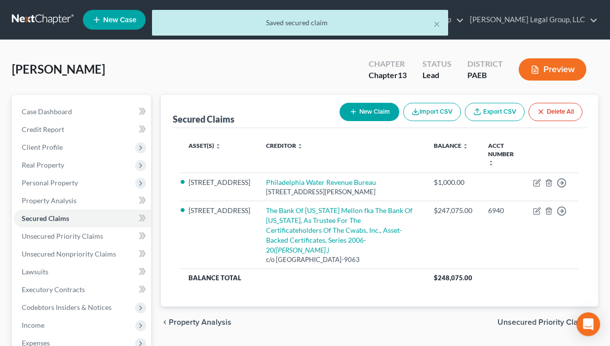
click at [498, 81] on button "Preview" at bounding box center [553, 69] width 68 height 22
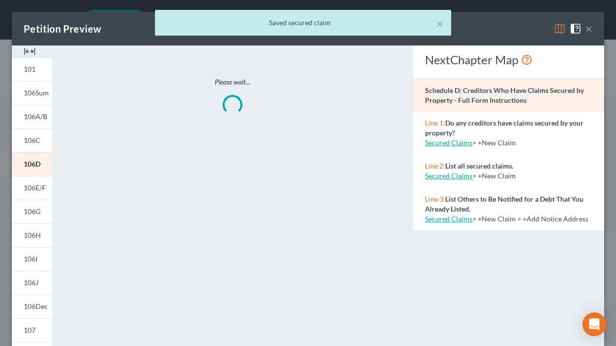
click at [498, 34] on div "× Saved secured claim" at bounding box center [303, 25] width 616 height 31
click at [498, 35] on div "× Saved secured claim" at bounding box center [303, 25] width 616 height 31
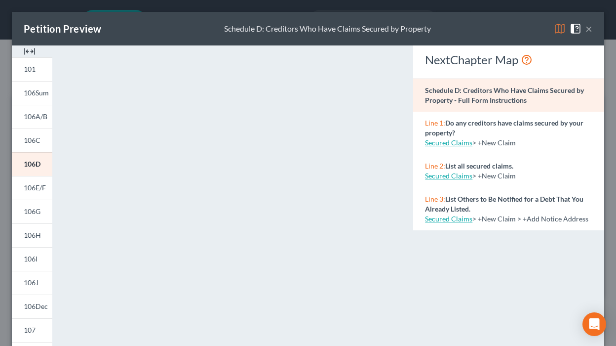
click at [498, 32] on img at bounding box center [560, 29] width 12 height 12
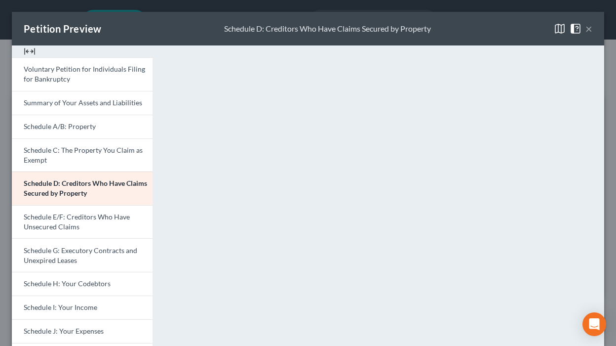
click at [498, 35] on button "×" at bounding box center [589, 29] width 7 height 12
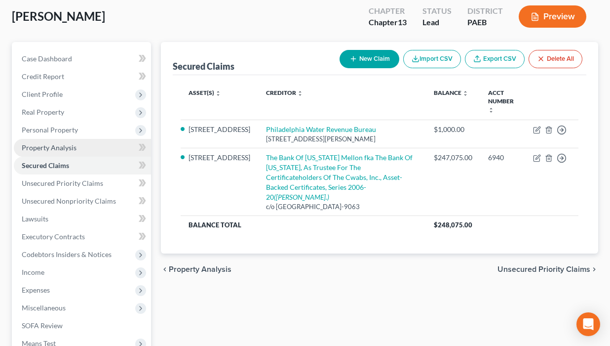
scroll to position [237, 0]
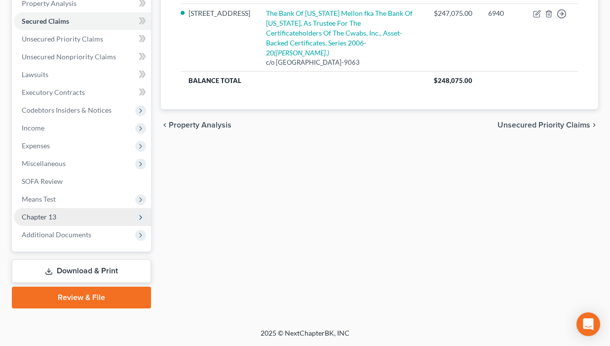
click at [72, 226] on span "Chapter 13" at bounding box center [82, 217] width 137 height 18
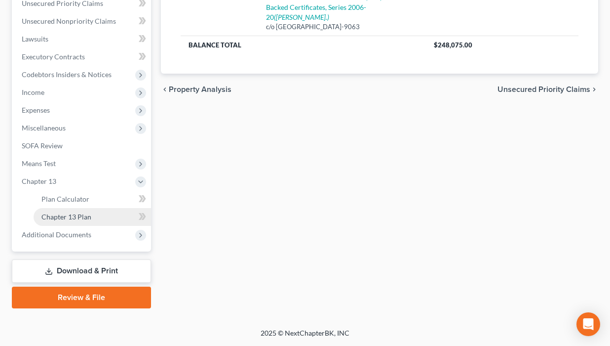
click at [89, 221] on span "Chapter 13 Plan" at bounding box center [66, 216] width 50 height 8
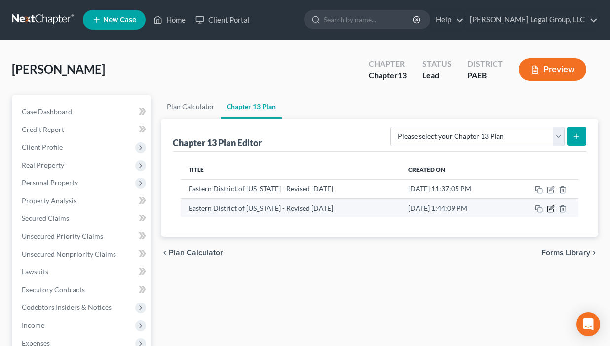
click at [498, 209] on icon "button" at bounding box center [552, 207] width 4 height 4
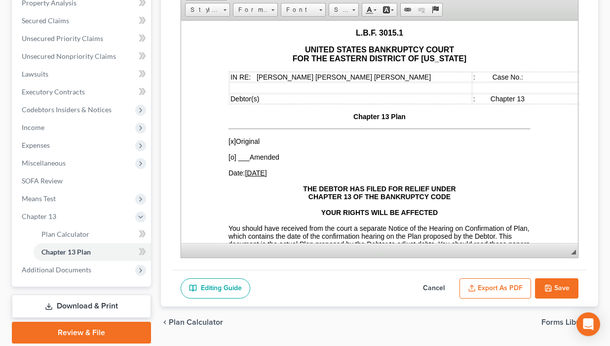
scroll to position [40, 0]
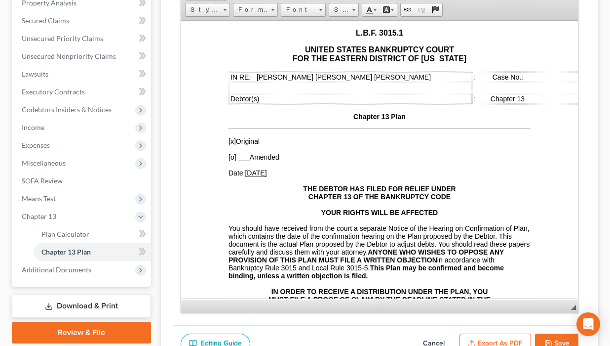
drag, startPoint x: 748, startPoint y: 310, endPoint x: 550, endPoint y: 295, distance: 198.6
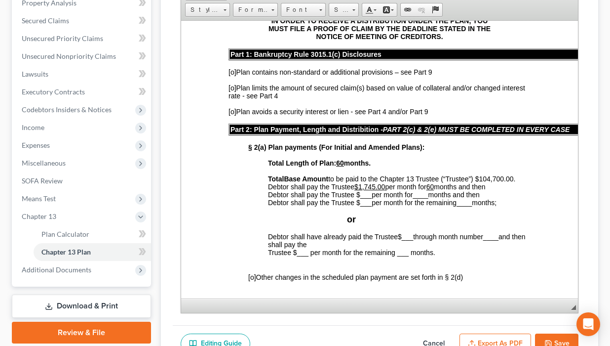
scroll to position [316, 0]
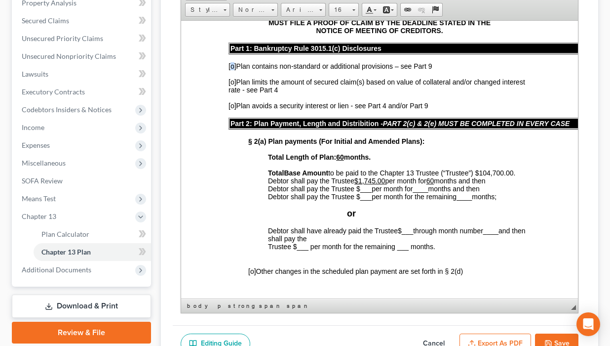
click at [231, 70] on span "[o]" at bounding box center [233, 66] width 8 height 8
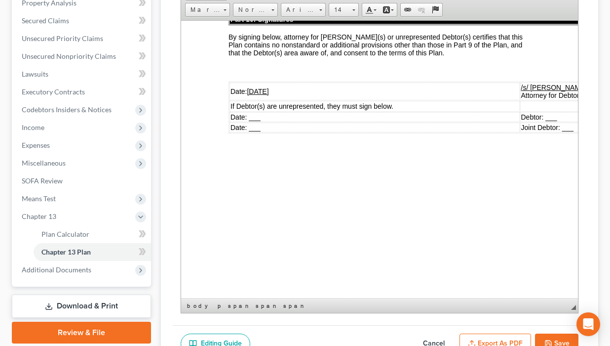
scroll to position [3714, 0]
drag, startPoint x: 228, startPoint y: 124, endPoint x: 215, endPoint y: 130, distance: 13.5
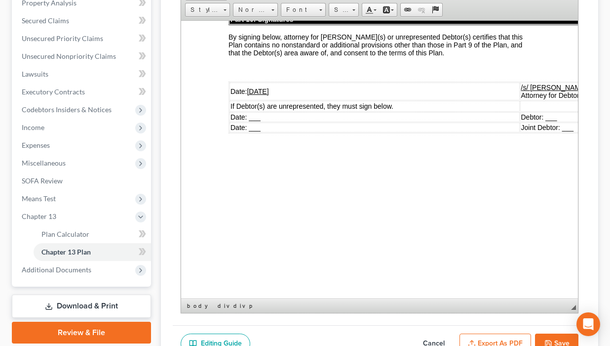
scroll to position [0, 0]
click at [257, 173] on span "Paste" at bounding box center [273, 172] width 52 height 12
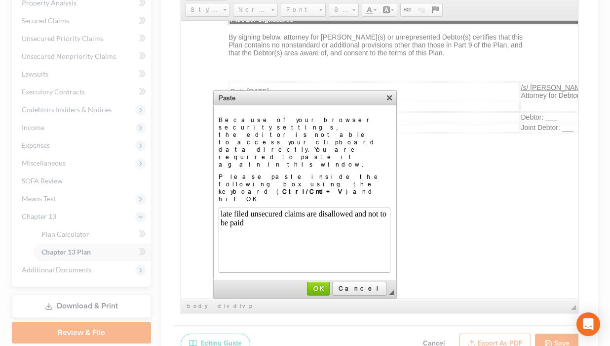
click at [222, 213] on body "late filed unsecured claims are disallowed and not to be paid" at bounding box center [304, 239] width 168 height 61
click at [220, 227] on body "Late filed unsecured claims are disallowed and not to be paid" at bounding box center [304, 239] width 168 height 61
click at [281, 226] on body "Late filed unsecured claims are disallowed and not to be paid" at bounding box center [304, 239] width 168 height 61
click at [354, 223] on body "Late filed unsecured claims are disallowed and are not to be paid" at bounding box center [304, 239] width 168 height 61
click at [329, 284] on span "OK" at bounding box center [318, 287] width 21 height 7
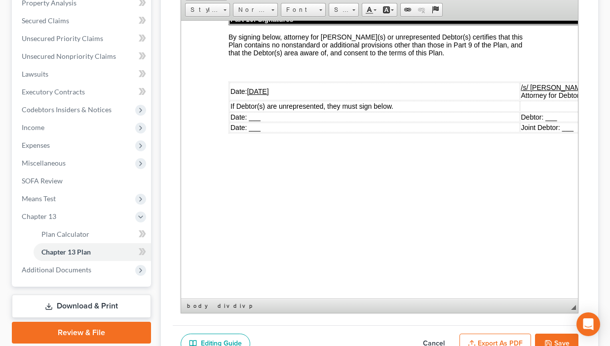
click at [330, 5] on p "Late filed unsecured claims are disallowed and are not to be paid." at bounding box center [380, 0] width 302 height 9
click at [367, 4] on strong "Late filed unsecured claims are disallowed and are not to be paid." at bounding box center [339, 0] width 220 height 8
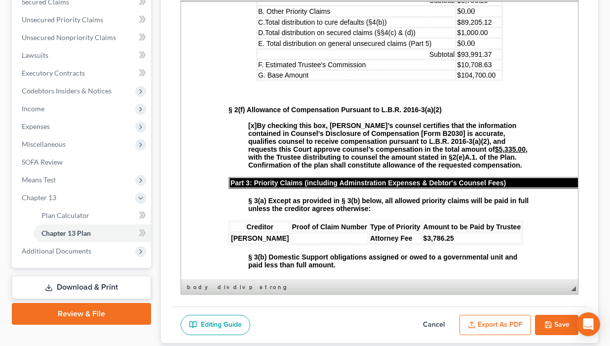
scroll to position [802, 0]
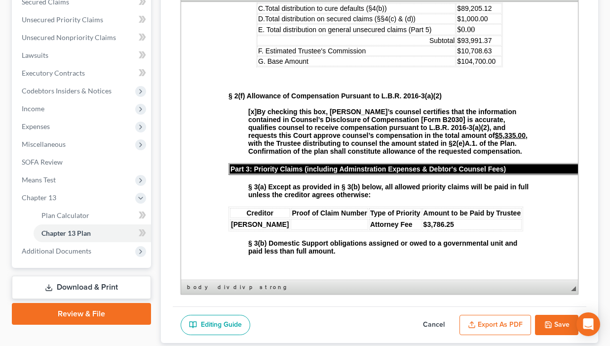
drag, startPoint x: 472, startPoint y: 97, endPoint x: 447, endPoint y: 96, distance: 24.2
click at [376, 112] on link "14" at bounding box center [364, 105] width 56 height 13
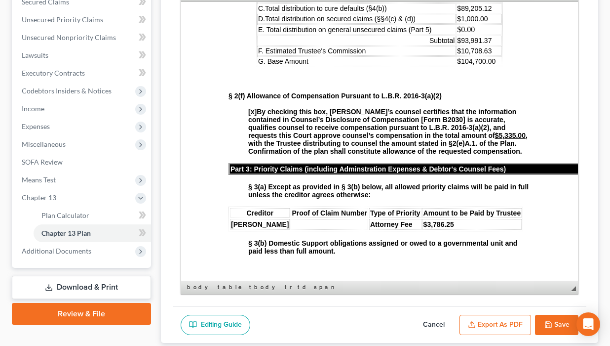
scroll to position [0, 0]
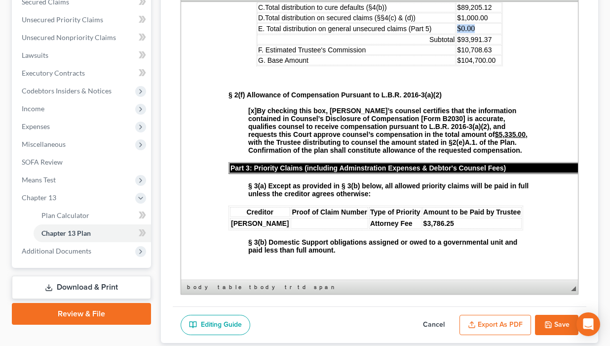
drag, startPoint x: 476, startPoint y: 127, endPoint x: 445, endPoint y: 127, distance: 31.1
click at [445, 34] on tr "E. Total distribution on general unsecured claims (Part 5) $0.00" at bounding box center [379, 28] width 245 height 11
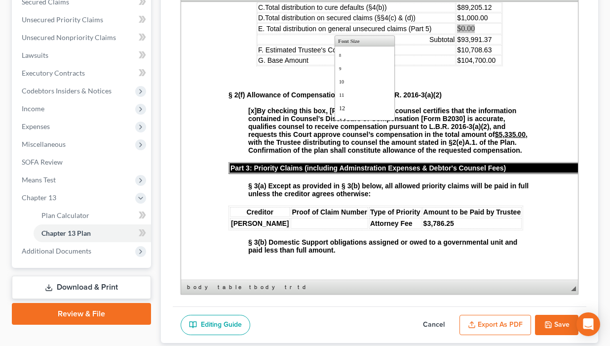
scroll to position [16, 0]
click at [374, 111] on link "14" at bounding box center [364, 105] width 56 height 13
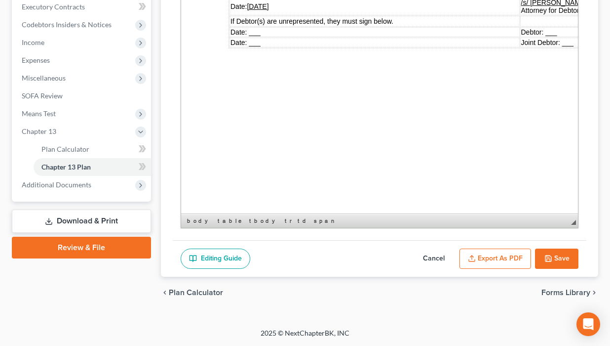
scroll to position [374, 0]
click at [498, 248] on button "Save" at bounding box center [556, 258] width 43 height 21
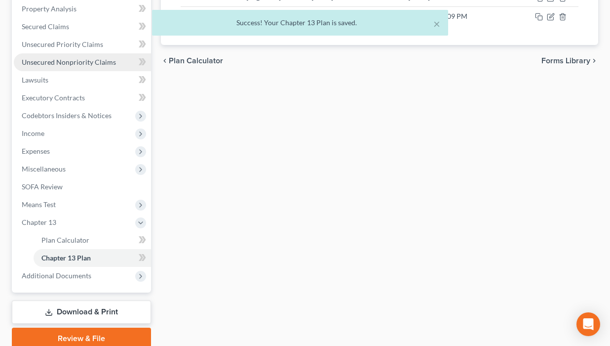
scroll to position [256, 0]
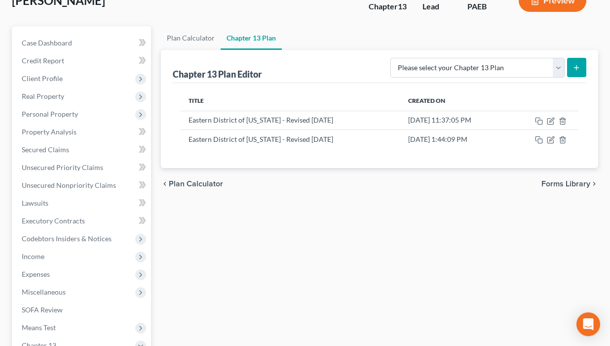
scroll to position [177, 0]
